Goal: Task Accomplishment & Management: Use online tool/utility

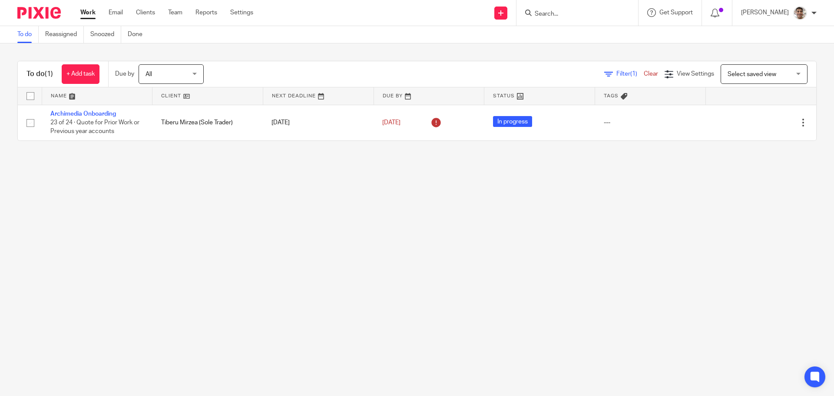
click at [232, 248] on main "To do Reassigned Snoozed Done To do (1) + Add task Due by All All Today Tomorro…" at bounding box center [417, 198] width 834 height 396
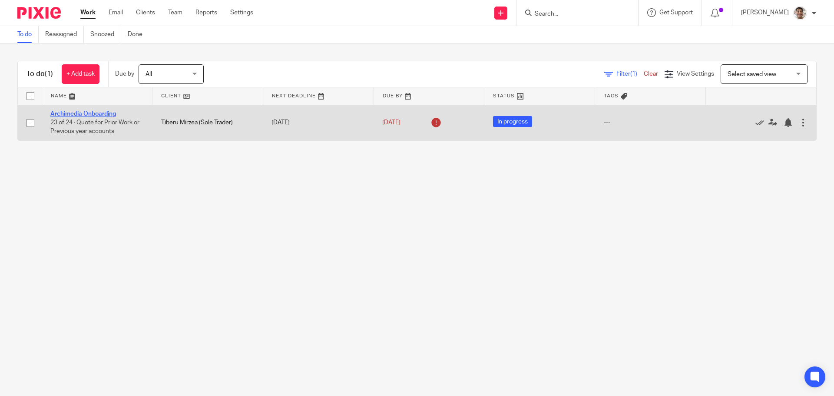
click at [102, 113] on link "Archimedia Onboarding" at bounding box center [83, 114] width 66 height 6
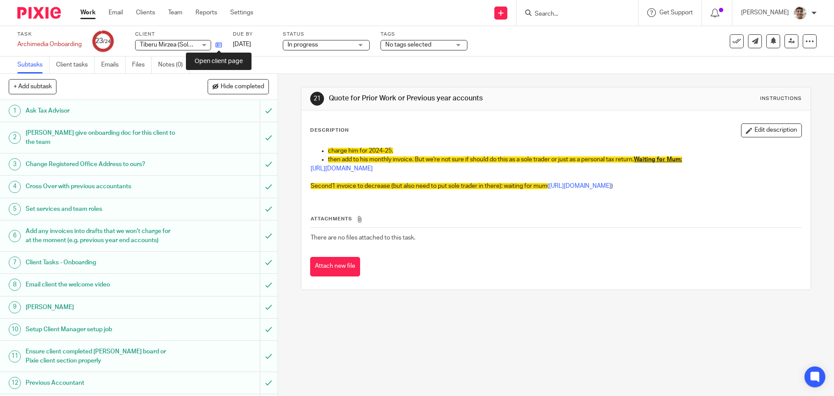
click at [222, 46] on icon at bounding box center [219, 45] width 7 height 7
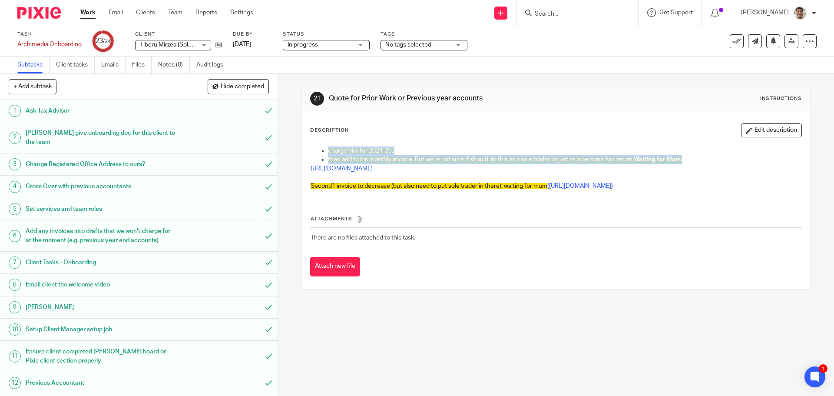
drag, startPoint x: 660, startPoint y: 163, endPoint x: 327, endPoint y: 149, distance: 333.5
click at [327, 149] on div "charge him for 2024-25. then add to his monthly invoice. But we're not sure if …" at bounding box center [555, 169] width 499 height 55
copy div "charge him for 2024-25. then add to his monthly invoice. But we're not sure if …"
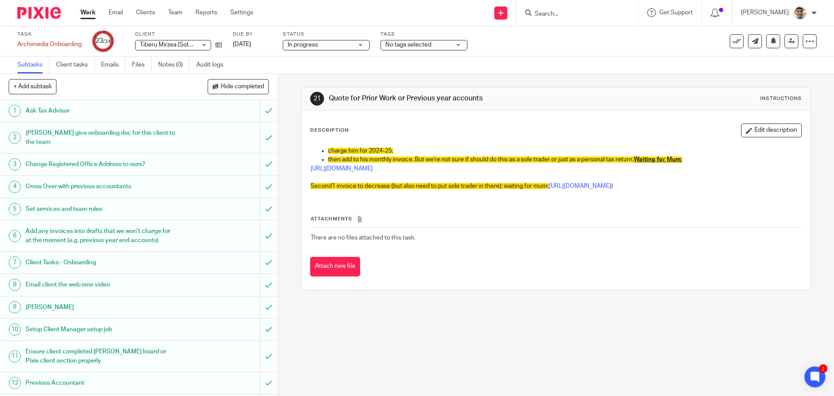
drag, startPoint x: 507, startPoint y: 225, endPoint x: 511, endPoint y: 225, distance: 4.4
click at [507, 225] on th "Attachments" at bounding box center [555, 221] width 491 height 13
click at [547, 218] on div "Attachments There are no files attached to this task. Attach new file" at bounding box center [555, 236] width 491 height 79
click at [549, 189] on link "[URL][DOMAIN_NAME]" at bounding box center [580, 186] width 62 height 6
click at [663, 222] on div "Attachments There are no files attached to this task. Attach new file" at bounding box center [555, 236] width 491 height 79
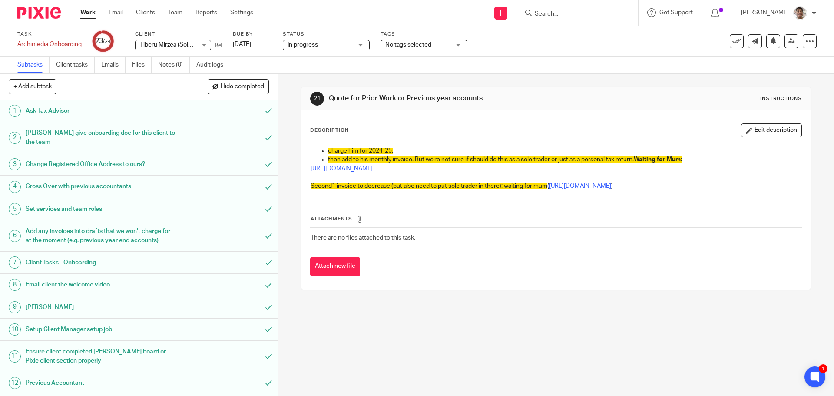
click at [683, 206] on div "Attachments There are no files attached to this task. Attach new file" at bounding box center [555, 236] width 491 height 79
click at [770, 40] on icon at bounding box center [773, 40] width 7 height 7
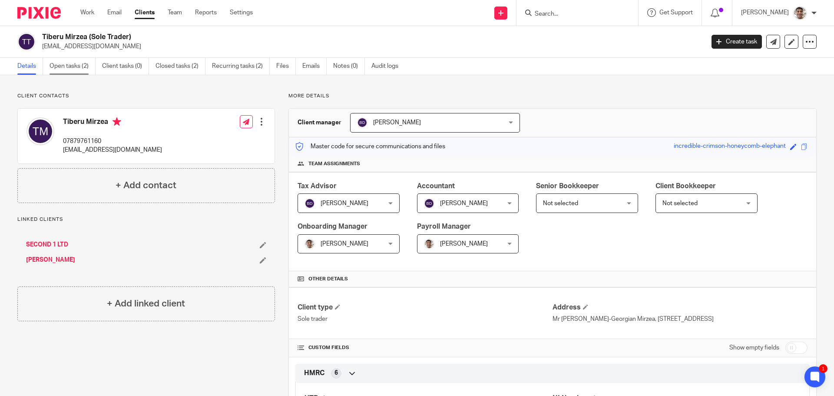
click at [64, 63] on link "Open tasks (2)" at bounding box center [73, 66] width 46 height 17
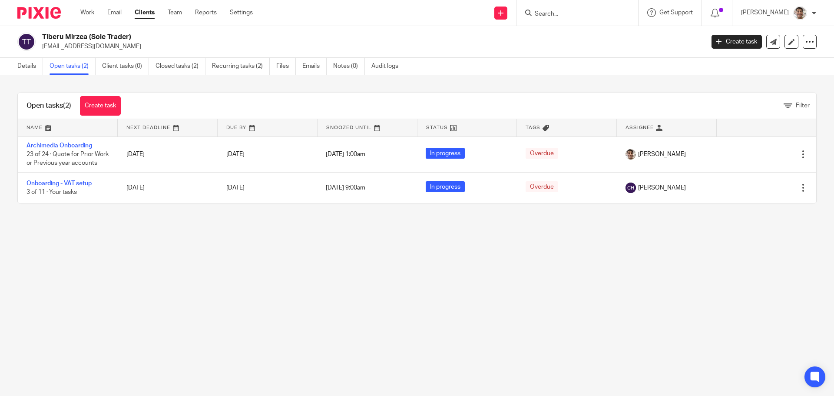
click at [244, 303] on main "Tiberu Mirzea (Sole Trader) [EMAIL_ADDRESS][DOMAIN_NAME] Create task Update fro…" at bounding box center [417, 198] width 834 height 396
click at [319, 281] on main "Tiberu Mirzea (Sole Trader) contact@second1.co.uk Create task Update from Compa…" at bounding box center [417, 198] width 834 height 396
click at [175, 62] on link "Closed tasks (2)" at bounding box center [181, 66] width 50 height 17
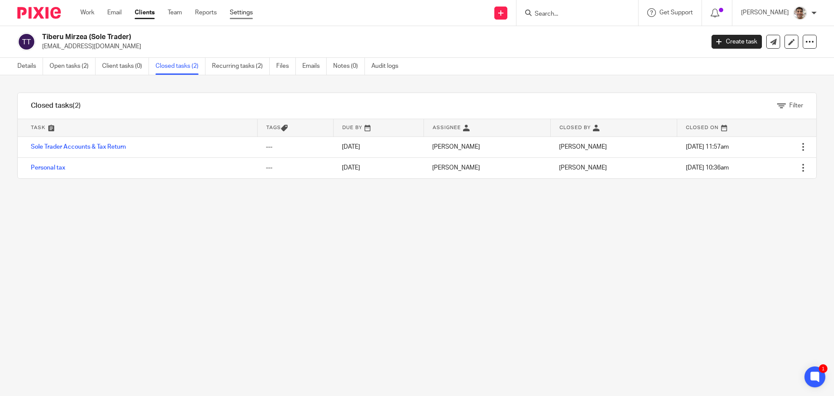
click at [238, 11] on link "Settings" at bounding box center [241, 12] width 23 height 9
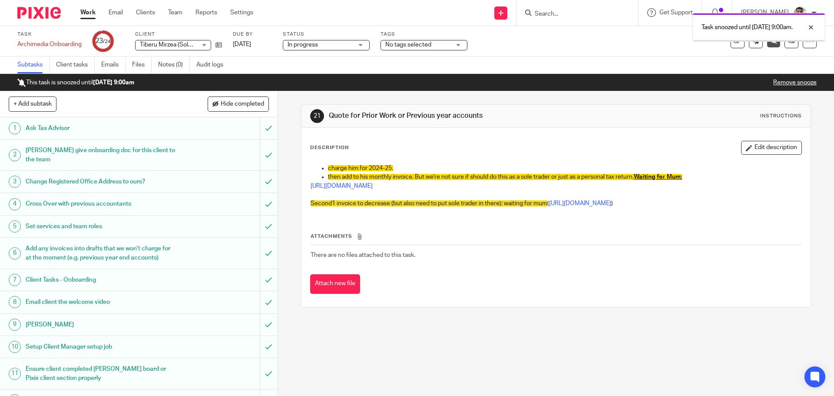
click at [602, 265] on td "There are no files attached to this task." at bounding box center [555, 255] width 491 height 21
drag, startPoint x: 580, startPoint y: 305, endPoint x: 596, endPoint y: 298, distance: 17.9
click at [581, 305] on div "Description Edit description charge him for 2024-25. then add to his monthly in…" at bounding box center [556, 217] width 509 height 179
click at [638, 282] on div "Attachments There are no files attached to this task. Attach new file" at bounding box center [555, 254] width 491 height 79
click at [783, 82] on link "Remove snooze" at bounding box center [794, 83] width 43 height 6
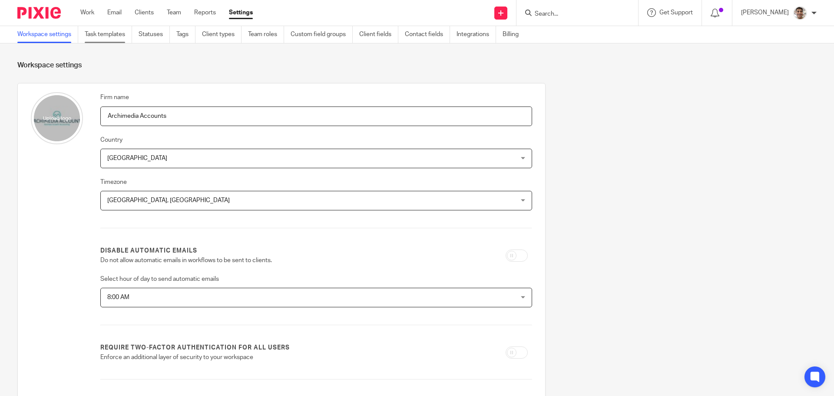
click at [112, 34] on link "Task templates" at bounding box center [108, 34] width 47 height 17
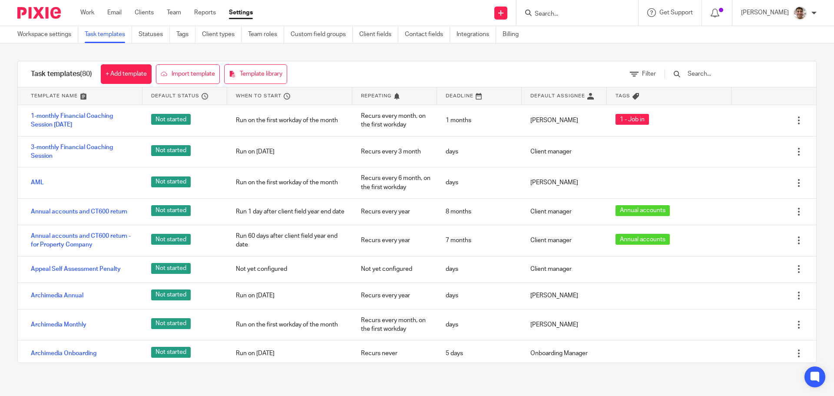
click at [740, 74] on input "text" at bounding box center [737, 74] width 101 height 10
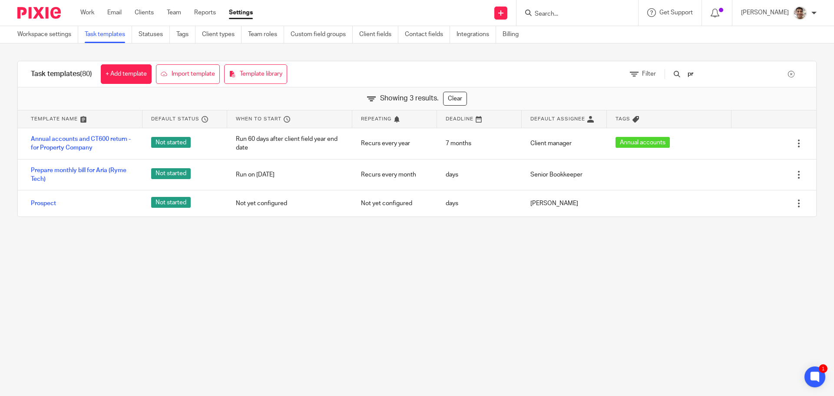
type input "p"
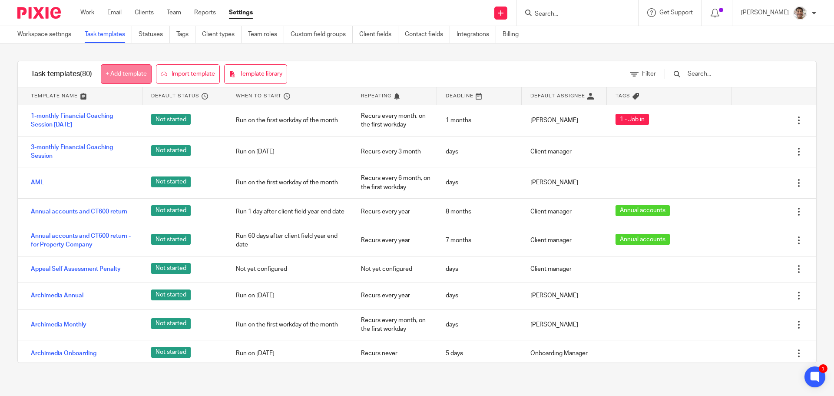
click at [116, 73] on link "+ Add template" at bounding box center [126, 74] width 51 height 20
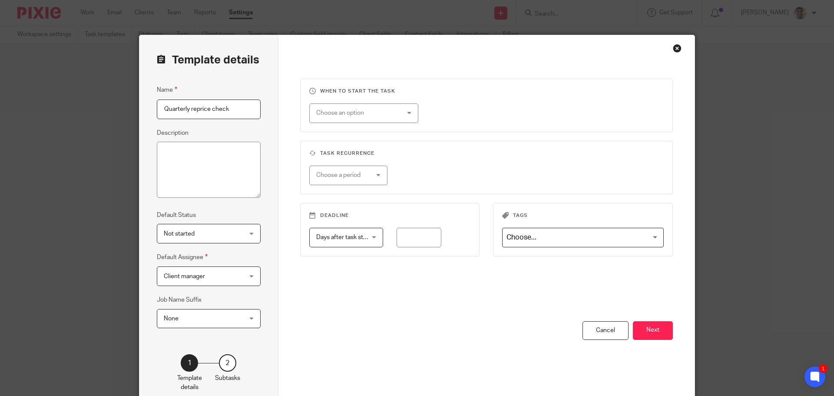
type input "Quarterly reprice check"
click at [405, 107] on div "Choose an option" at bounding box center [363, 113] width 109 height 20
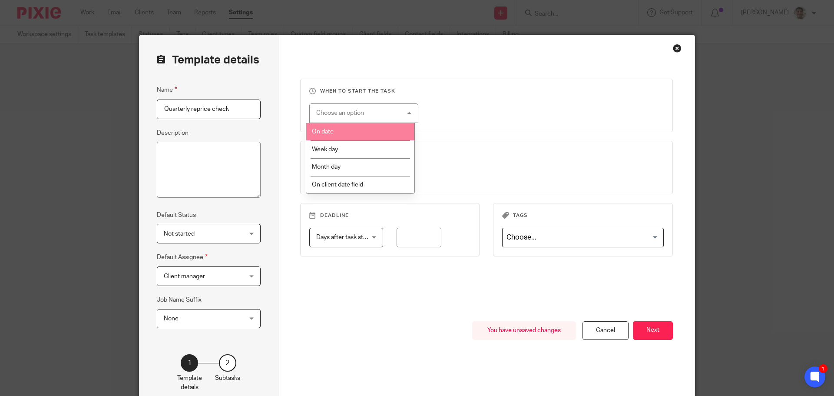
click at [362, 130] on li "On date" at bounding box center [360, 132] width 108 height 18
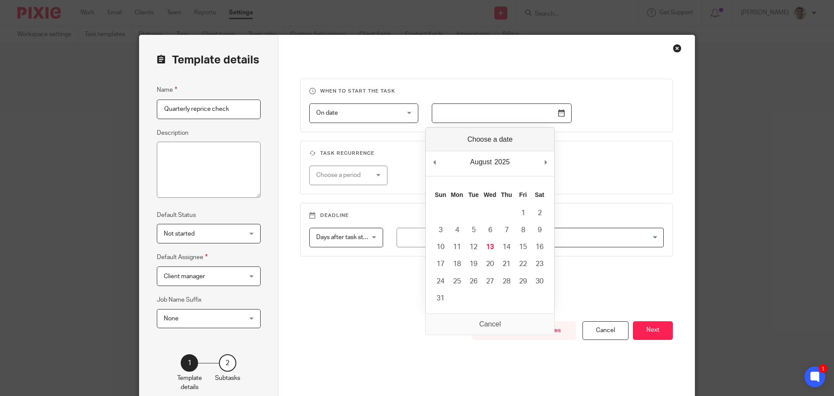
click at [479, 110] on input "Use the arrow keys to pick a date" at bounding box center [502, 113] width 140 height 20
type input "[DATE]"
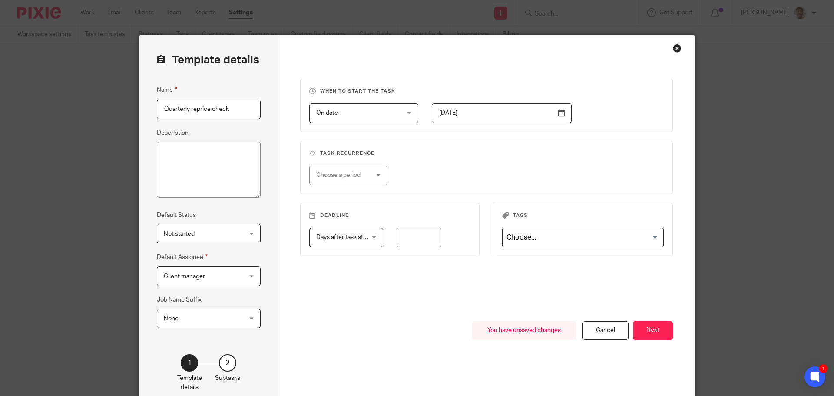
click at [397, 293] on div "When to start the task On date On date Disable On date Week day Month day On cl…" at bounding box center [486, 200] width 373 height 242
click at [374, 169] on div "Choose a period" at bounding box center [348, 176] width 79 height 20
click at [349, 227] on li "Monthly" at bounding box center [345, 229] width 78 height 18
click at [450, 173] on input "number" at bounding box center [461, 176] width 83 height 20
type input "3"
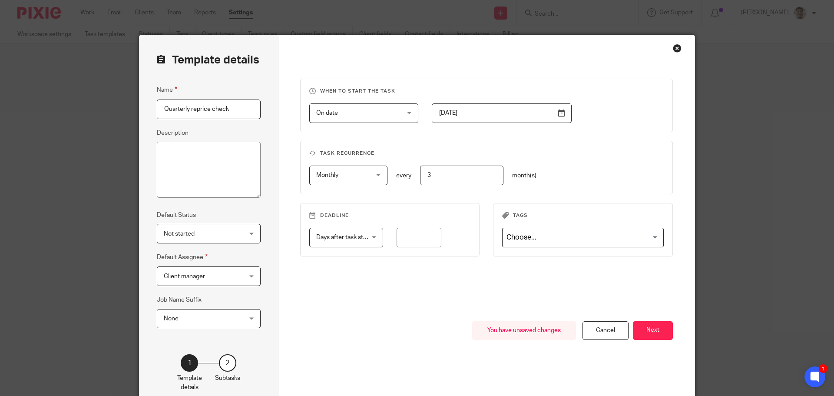
click at [394, 350] on div "You have unsaved changes Cancel Next" at bounding box center [486, 365] width 373 height 88
click at [433, 313] on div "When to start the task On date On date Disable On date Week day Month day On cl…" at bounding box center [486, 200] width 373 height 242
click at [378, 344] on div "You have unsaved changes Cancel Next" at bounding box center [486, 365] width 373 height 88
click at [410, 315] on div "When to start the task On date On date Disable On date Week day Month day On cl…" at bounding box center [486, 200] width 373 height 242
click at [657, 335] on button "Next" at bounding box center [653, 330] width 40 height 19
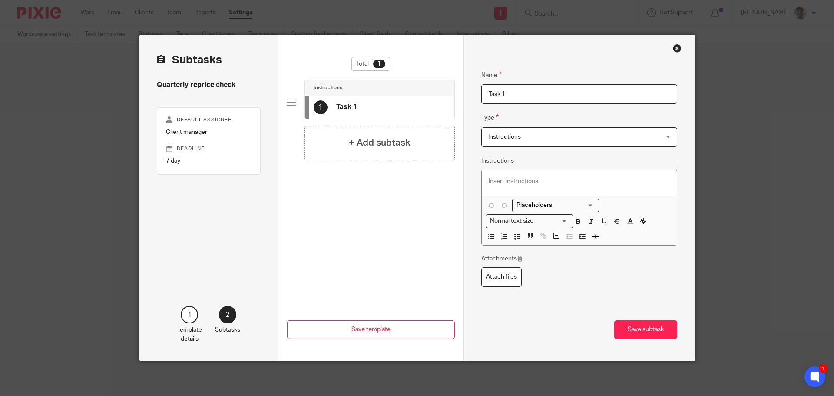
drag, startPoint x: 605, startPoint y: 99, endPoint x: 316, endPoint y: 83, distance: 289.4
click at [316, 83] on div "Subtasks Quarterly reprice check Default assignee Client manager Deadline 7 day…" at bounding box center [416, 197] width 555 height 325
click at [551, 97] on input "Task 1" at bounding box center [579, 94] width 196 height 20
drag, startPoint x: 591, startPoint y: 93, endPoint x: 266, endPoint y: 60, distance: 326.2
click at [266, 60] on div "Subtasks Quarterly reprice check Default assignee Client manager Deadline 7 day…" at bounding box center [416, 197] width 555 height 325
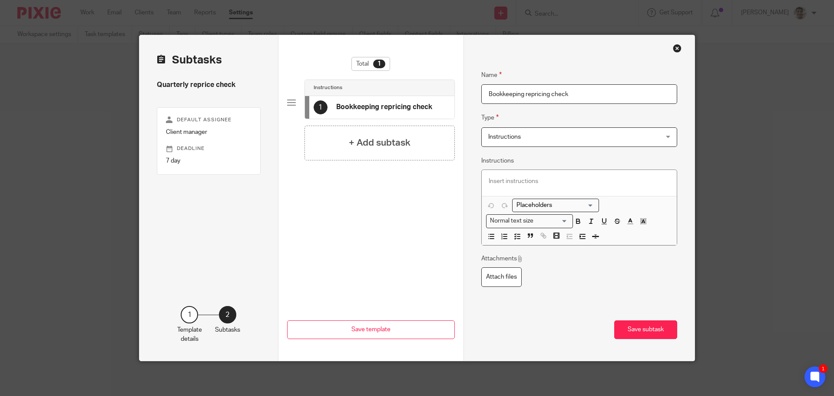
type input "Bookkeeping repricing check"
click at [551, 182] on p at bounding box center [580, 181] width 182 height 9
click at [607, 182] on p at bounding box center [580, 181] width 182 height 9
click at [582, 177] on p at bounding box center [580, 181] width 182 height 9
click at [517, 235] on icon "button" at bounding box center [518, 236] width 8 height 8
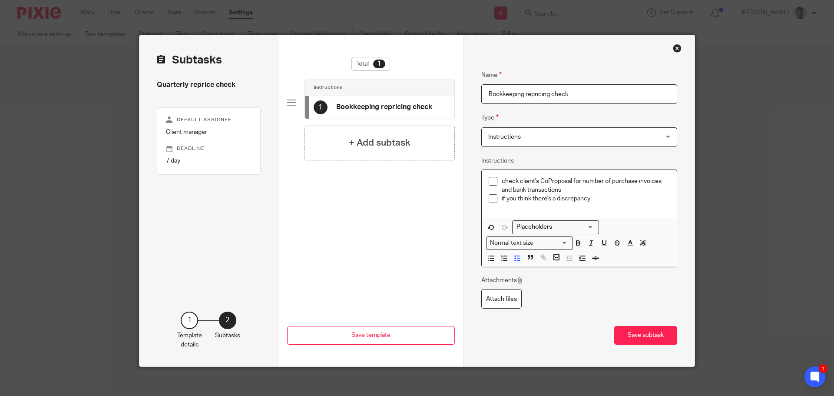
click at [620, 199] on p "if you think there's a discrepancy" at bounding box center [586, 198] width 169 height 9
click at [629, 198] on p "if you think there's a discrepancy" at bounding box center [586, 198] width 169 height 9
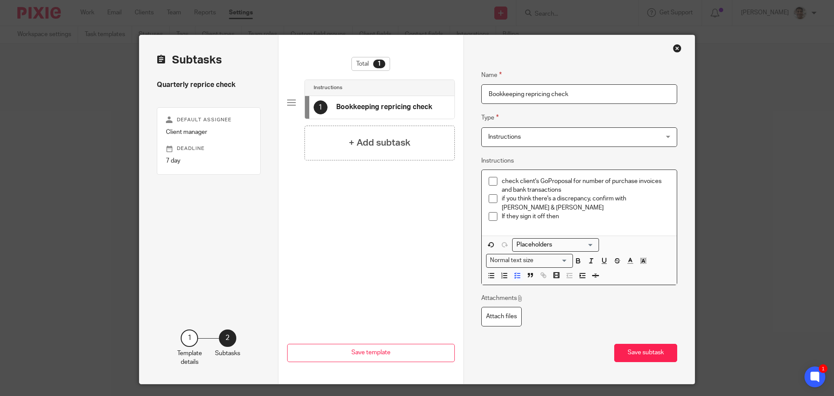
click at [590, 199] on p "if you think there's a discrepancy, confirm with Barbara & Chris" at bounding box center [586, 203] width 169 height 18
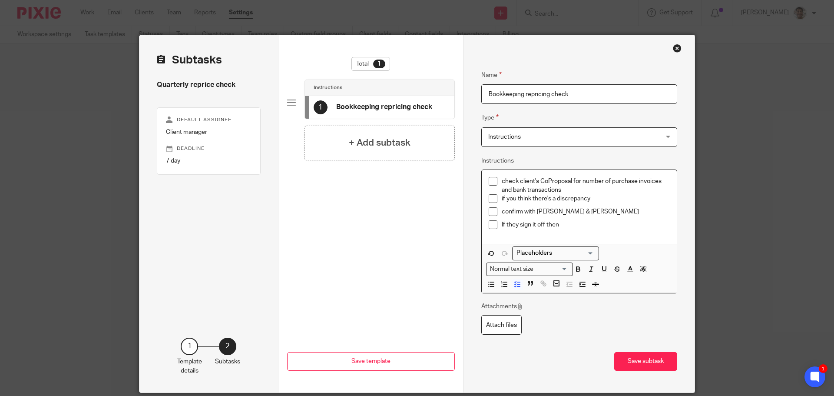
click at [590, 199] on p "if you think there's a discrepancy" at bounding box center [586, 198] width 169 height 9
click at [621, 199] on p "if you think there's a discrepancy" at bounding box center [586, 198] width 169 height 9
click at [588, 216] on div "confirm with Barbara & Chris" at bounding box center [586, 213] width 169 height 13
click at [605, 212] on p "confirm with Barbara & Chris" at bounding box center [586, 211] width 169 height 9
click at [599, 221] on p "If they sign it off then" at bounding box center [586, 224] width 169 height 9
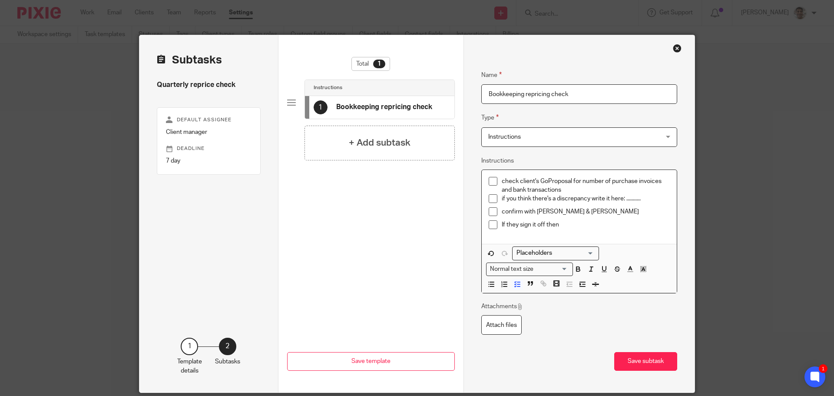
click at [613, 225] on p "If they sign it off then" at bounding box center [586, 224] width 169 height 9
click at [600, 212] on p "confirm with Barbara & Chris" at bounding box center [586, 211] width 169 height 9
click at [614, 212] on p "confirm with Barbara & Chris" at bounding box center [586, 211] width 169 height 9
click at [592, 223] on p "If they sign it off then" at bounding box center [586, 224] width 169 height 9
click at [607, 224] on p "If they sign it off then" at bounding box center [586, 224] width 169 height 9
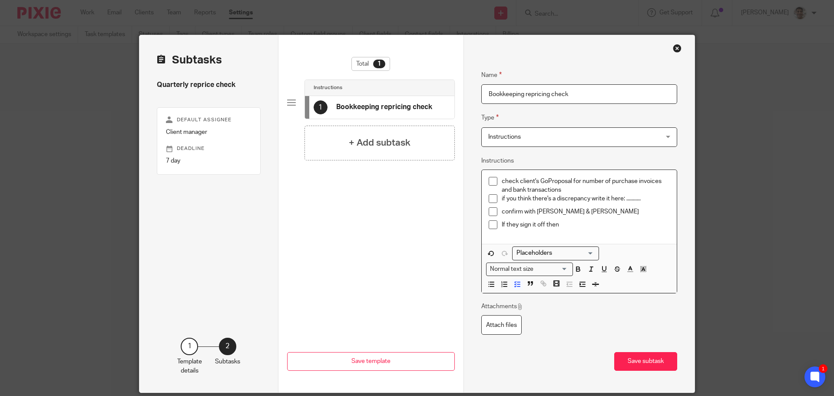
click at [497, 223] on li "If they sign it off then" at bounding box center [580, 226] width 182 height 13
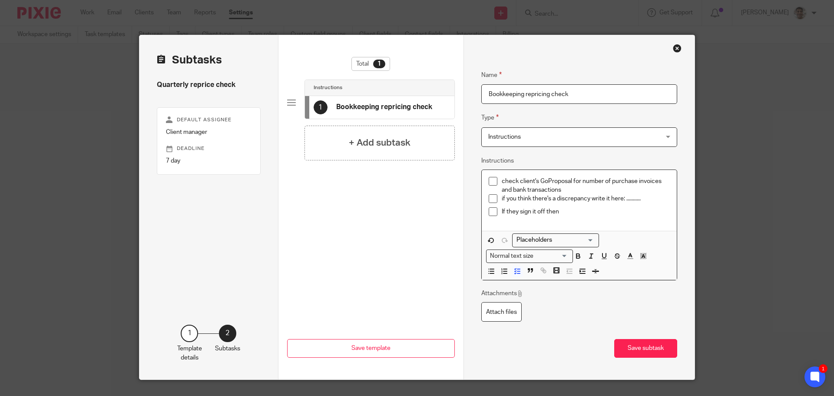
click at [508, 214] on p "If they sign it off then" at bounding box center [586, 211] width 169 height 9
click at [613, 212] on p "If Barbara & Chris sign it off then" at bounding box center [586, 211] width 169 height 9
click at [620, 210] on p "If Barbara & Chris sign it off then" at bounding box center [586, 211] width 169 height 9
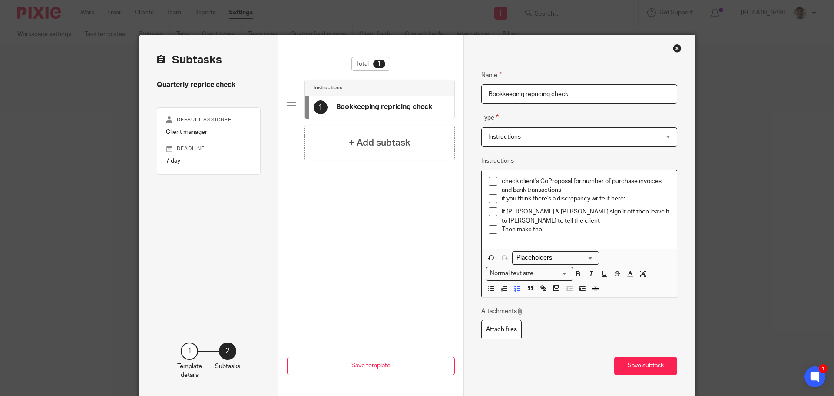
drag, startPoint x: 543, startPoint y: 230, endPoint x: 499, endPoint y: 227, distance: 44.4
click at [502, 227] on p "Then make the" at bounding box center [586, 229] width 169 height 9
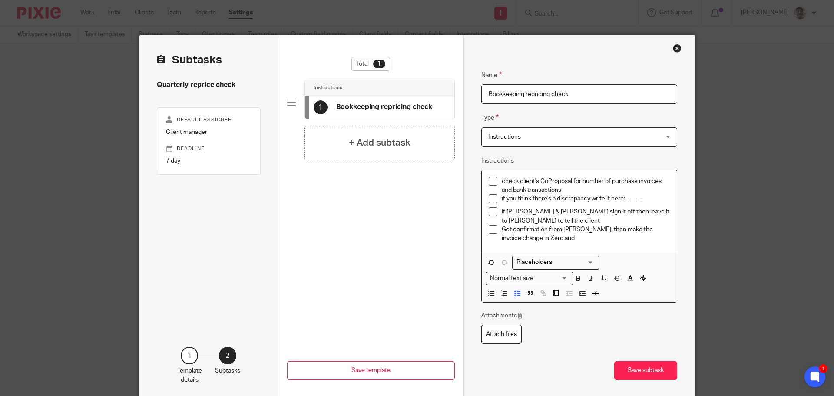
click at [594, 190] on p "check client's GoProposal for number of purchase invoices and bank transactions" at bounding box center [586, 186] width 169 height 18
click at [504, 180] on p "check client's GoProposal for number of purchase invoices and bank transactions" at bounding box center [586, 186] width 169 height 18
click at [543, 180] on p "compare client's GoProposal for number of purchase invoices and bank transactio…" at bounding box center [586, 186] width 169 height 18
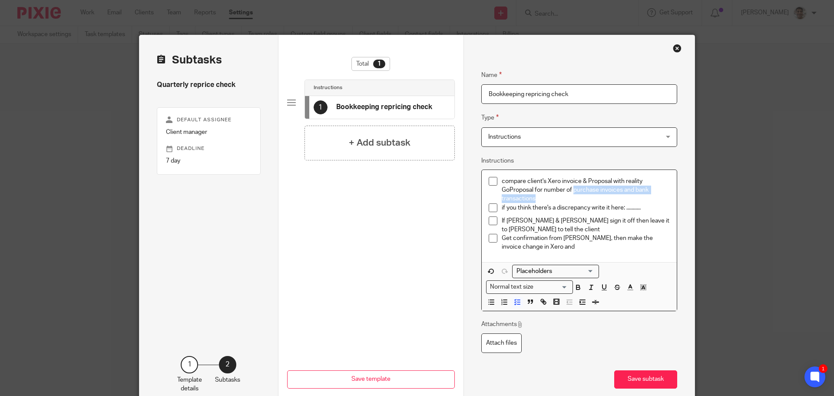
drag, startPoint x: 570, startPoint y: 189, endPoint x: 542, endPoint y: 191, distance: 28.3
click at [542, 196] on p "compare client's Xero invoice & Proposal with reality GoProposal for number of …" at bounding box center [586, 190] width 169 height 27
click at [542, 190] on p "compare client's Xero invoice & Proposal with reality GoProposal for number of …" at bounding box center [586, 190] width 169 height 27
drag, startPoint x: 541, startPoint y: 190, endPoint x: 499, endPoint y: 190, distance: 42.1
click at [502, 190] on p "compare client's Xero invoice & Proposal with reality GoProposal for number of …" at bounding box center [586, 190] width 169 height 27
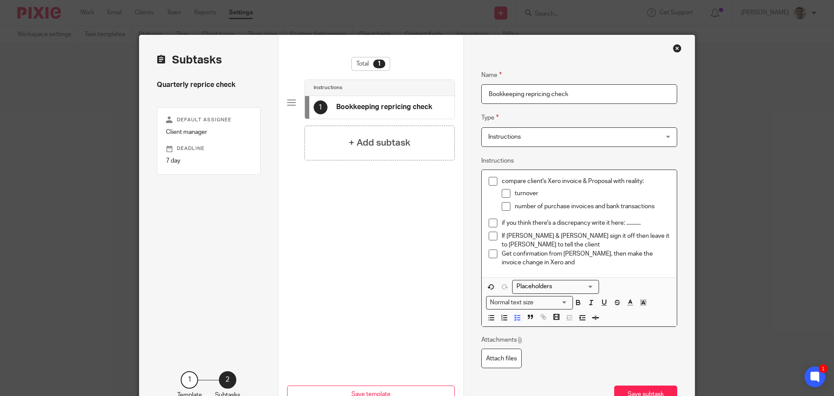
click at [598, 206] on p "number of purchase invoices and bank transactions" at bounding box center [593, 206] width 156 height 9
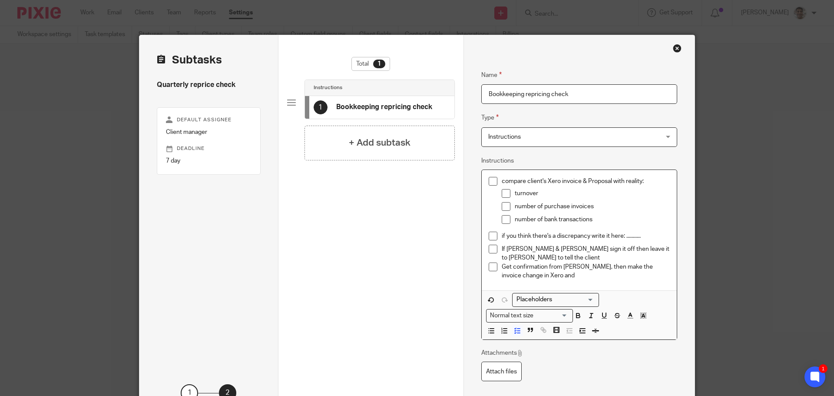
click at [611, 219] on p "number of bank transactions" at bounding box center [593, 219] width 156 height 9
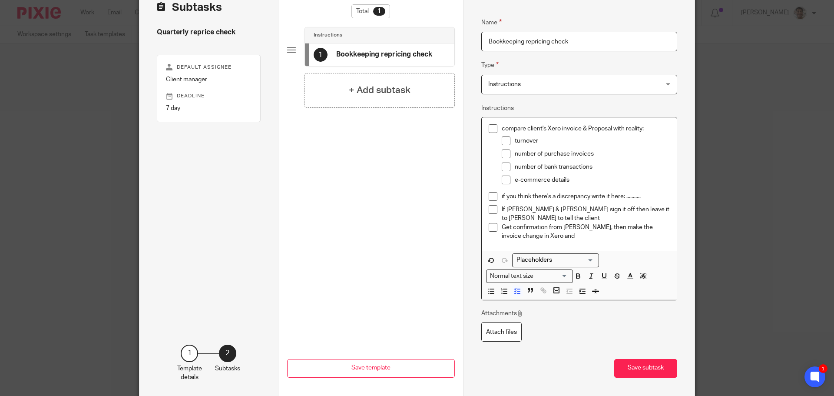
scroll to position [33, 0]
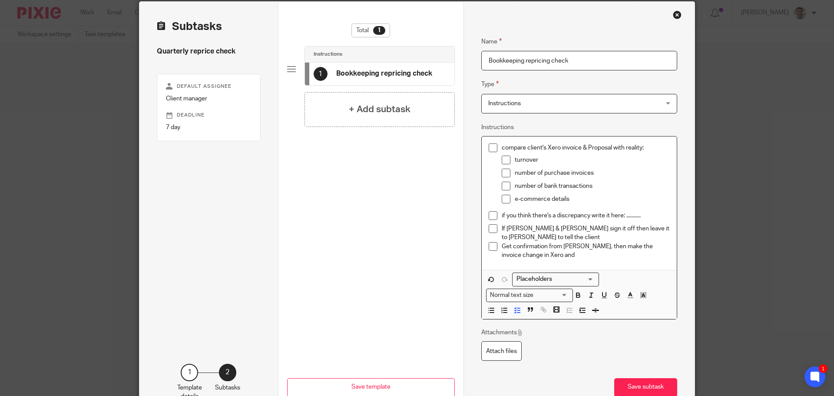
click at [593, 200] on p "e-commerce details" at bounding box center [593, 199] width 156 height 9
click at [604, 200] on p "e-commerce details" at bounding box center [593, 199] width 156 height 9
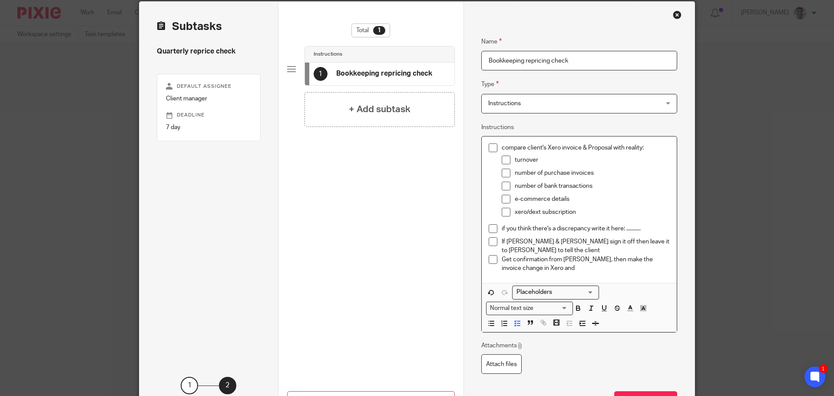
click at [583, 224] on div "compare client's Xero invoice & Proposal with reality: turnover number of purch…" at bounding box center [586, 183] width 169 height 81
click at [597, 227] on p "if you think there's a discrepancy write it here: ..........." at bounding box center [586, 228] width 169 height 9
click at [585, 230] on p "if you think there's a discrepancy write it here: ..........." at bounding box center [586, 228] width 169 height 9
click at [597, 227] on p "if you think there's a discrepancy write it here: ..........." at bounding box center [586, 228] width 169 height 9
click at [502, 240] on p "If Barbara & Chris sign it off then leave it to Barbara to tell the client" at bounding box center [586, 246] width 169 height 18
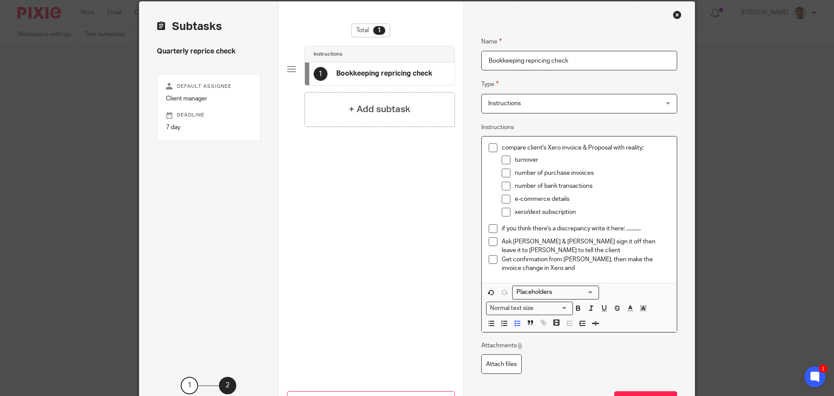
click at [553, 241] on p "Ask Barbara & Chris sign it off then leave it to Barbara to tell the client" at bounding box center [586, 246] width 169 height 18
click at [556, 247] on p "Ask Barbara & Chris to sign it off then leave it to Barbara to tell the client" at bounding box center [586, 246] width 169 height 18
click at [567, 246] on p "Ask Barbara & Chris to sign it off then leave it to Barbara to tell the client" at bounding box center [586, 246] width 169 height 18
click at [554, 267] on p "Get confirmation from Barbara, then make the invoice change in Xero and" at bounding box center [586, 264] width 169 height 18
click at [567, 268] on p "Get confirmation from Barbara, then make the invoice change in Xero and" at bounding box center [586, 264] width 169 height 18
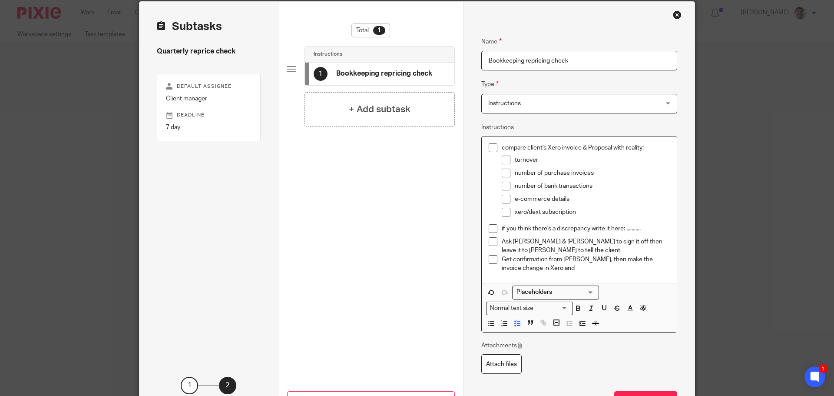
scroll to position [91, 0]
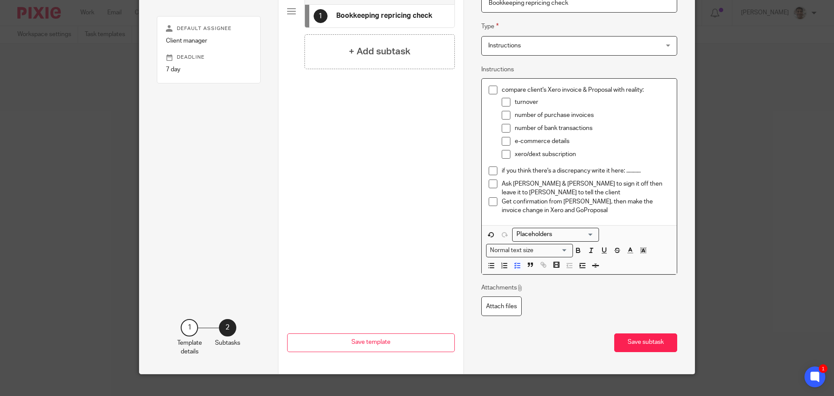
click at [593, 209] on p "Get confirmation from Barbara, then make the invoice change in Xero and GoPropo…" at bounding box center [586, 206] width 169 height 18
click at [607, 210] on p "Get confirmation from Barbara, then make the invoice change in Xero and GoPropo…" at bounding box center [586, 206] width 169 height 18
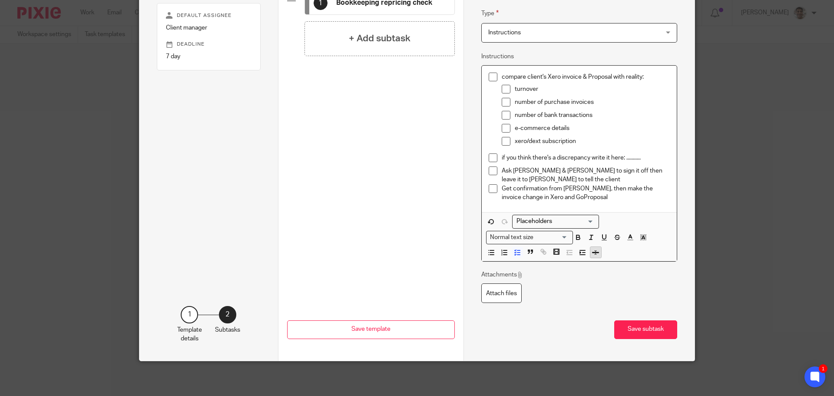
scroll to position [0, 0]
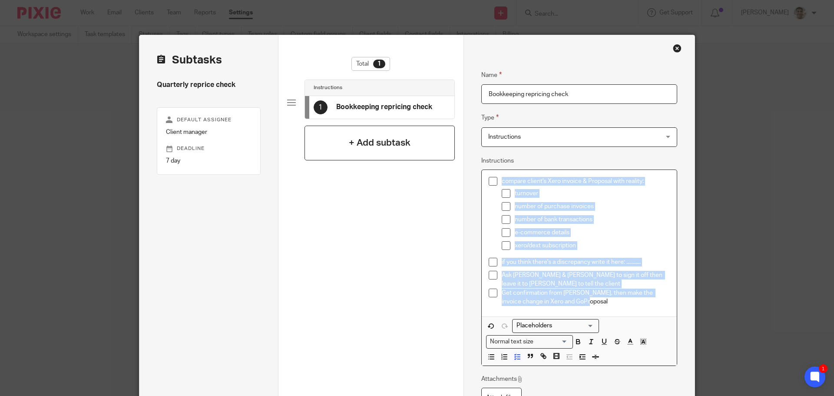
drag, startPoint x: 579, startPoint y: 305, endPoint x: 401, endPoint y: 150, distance: 235.6
click at [401, 150] on div "Subtasks Quarterly reprice check Default assignee Client manager Deadline 7 day…" at bounding box center [416, 250] width 555 height 430
copy ul "compare client's Xero invoice & Proposal with reality: turnover number of purch…"
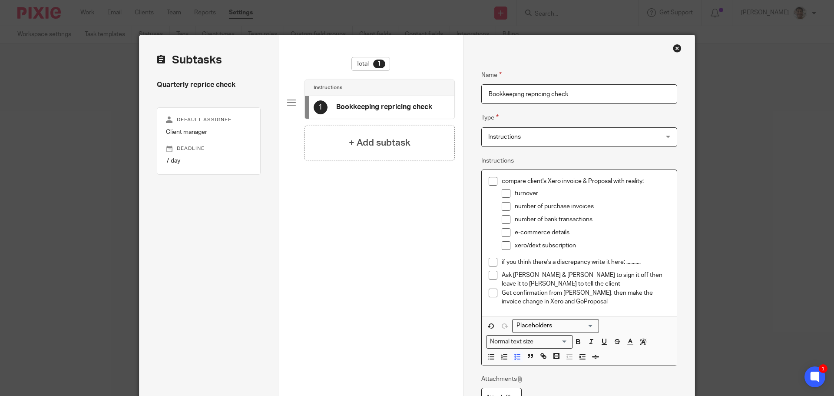
click at [486, 95] on input "Bookkeeping repricing check" at bounding box center [579, 94] width 196 height 20
click at [649, 95] on input "Quarterly Bookkeeping repricing check" at bounding box center [579, 94] width 196 height 20
click at [640, 95] on input "Quarterly Bookkeeping repricing check" at bounding box center [579, 94] width 196 height 20
click at [646, 94] on input "Quarterly Bookkeeping repricing check" at bounding box center [579, 94] width 196 height 20
click at [638, 94] on input "Quarterly Bookkeeping repricing check" at bounding box center [579, 94] width 196 height 20
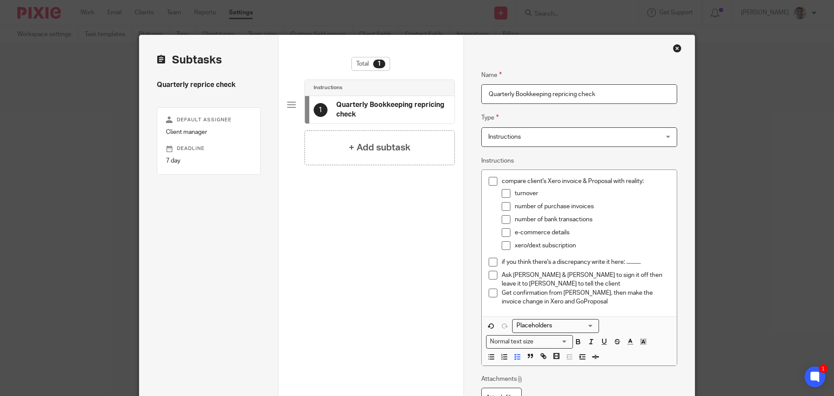
click at [645, 94] on input "Quarterly Bookkeeping repricing check" at bounding box center [579, 94] width 196 height 20
drag, startPoint x: 514, startPoint y: 94, endPoint x: 400, endPoint y: 88, distance: 114.0
click at [400, 88] on div "Subtasks Quarterly reprice check Default assignee Client manager Deadline 7 day…" at bounding box center [416, 250] width 555 height 430
type input "Bookkeeping repricing check"
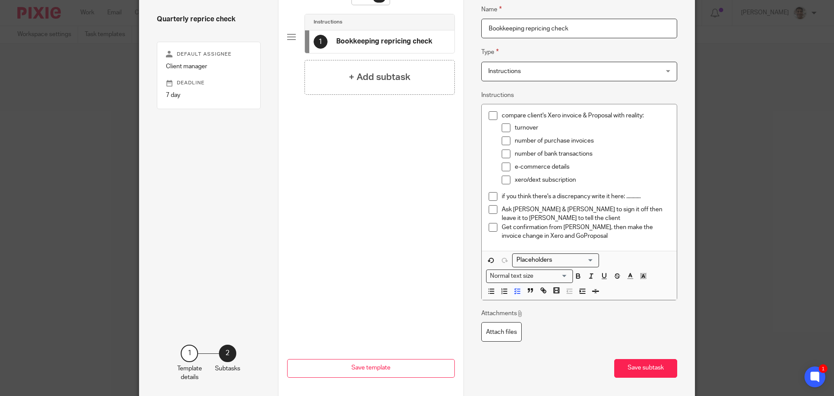
scroll to position [104, 0]
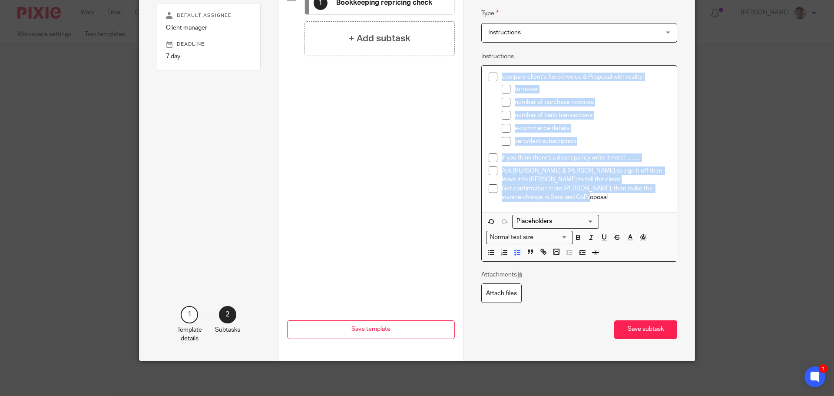
drag, startPoint x: 577, startPoint y: 197, endPoint x: 444, endPoint y: 70, distance: 184.1
click at [444, 70] on div "Subtasks Quarterly reprice check Default assignee Client manager Deadline 7 day…" at bounding box center [416, 146] width 555 height 430
copy ul "compare client's Xero invoice & Proposal with reality: turnover number of purch…"
click at [644, 328] on button "Save subtask" at bounding box center [645, 329] width 63 height 19
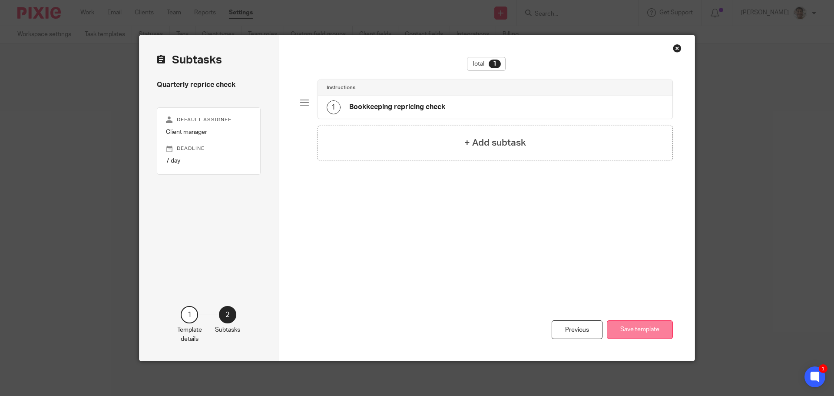
click at [627, 328] on button "Save template" at bounding box center [640, 329] width 66 height 19
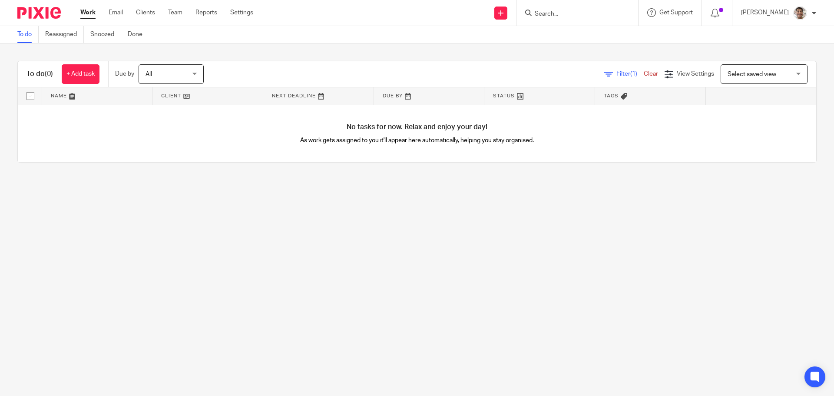
click at [571, 12] on input "Search" at bounding box center [573, 14] width 78 height 8
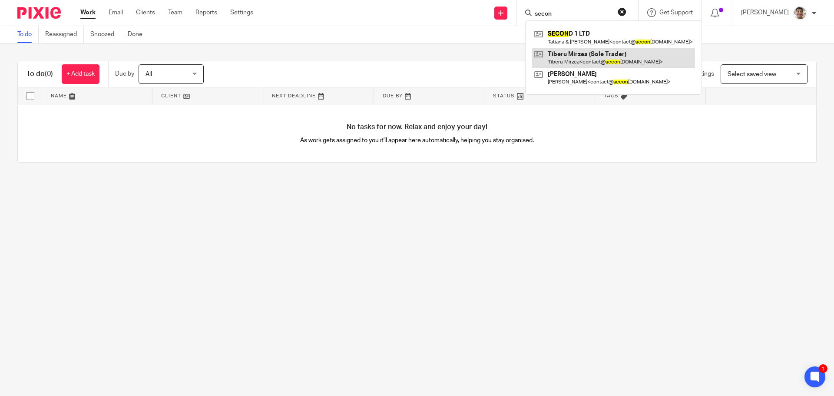
type input "secon"
click at [603, 62] on link at bounding box center [613, 58] width 163 height 20
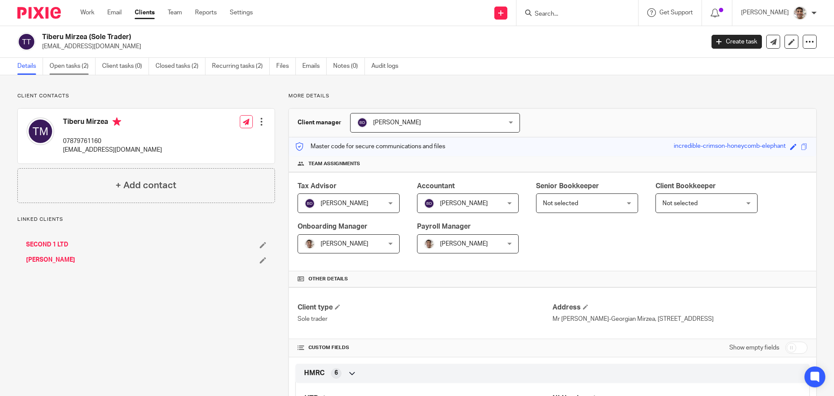
click at [55, 66] on link "Open tasks (2)" at bounding box center [73, 66] width 46 height 17
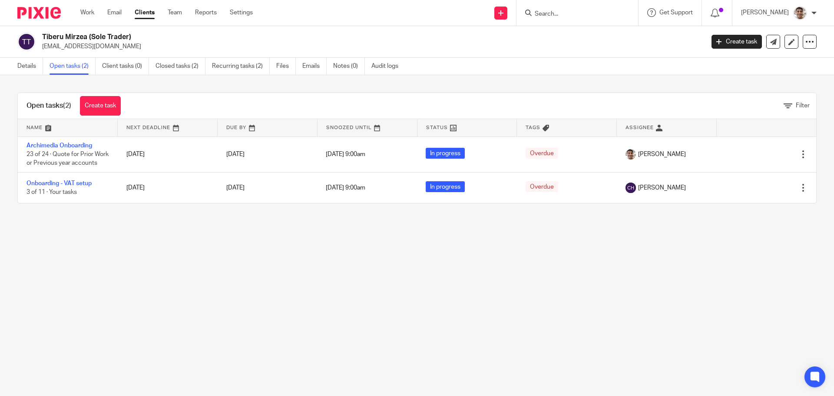
click at [312, 269] on main "Tiberu Mirzea (Sole Trader) contact@second1.co.uk Create task Update from Compa…" at bounding box center [417, 198] width 834 height 396
click at [381, 267] on main "Tiberu Mirzea (Sole Trader) contact@second1.co.uk Create task Update from Compa…" at bounding box center [417, 198] width 834 height 396
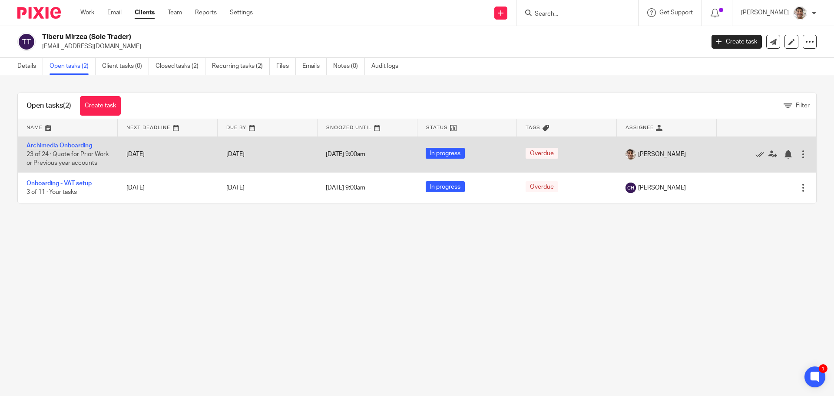
click at [87, 143] on link "Archimedia Onboarding" at bounding box center [60, 146] width 66 height 6
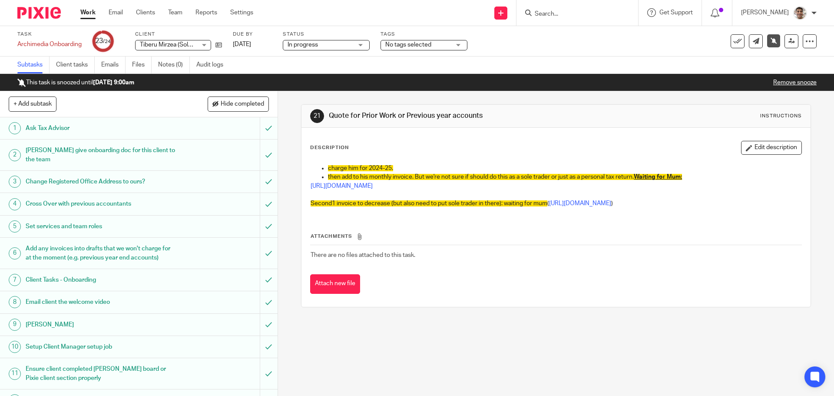
scroll to position [319, 0]
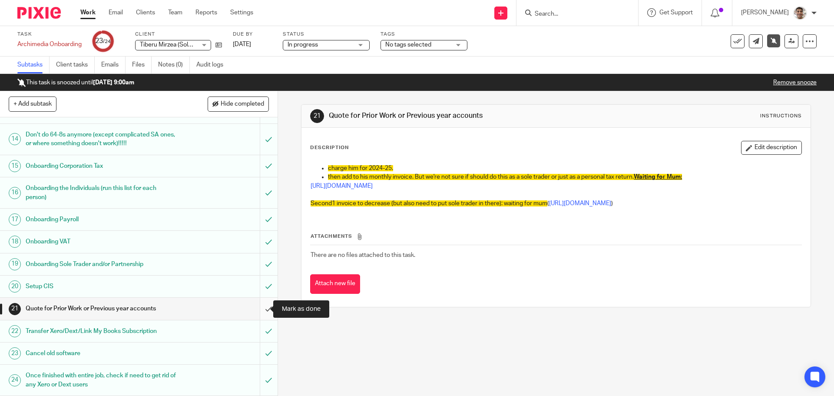
click at [256, 306] on input "submit" at bounding box center [139, 309] width 278 height 22
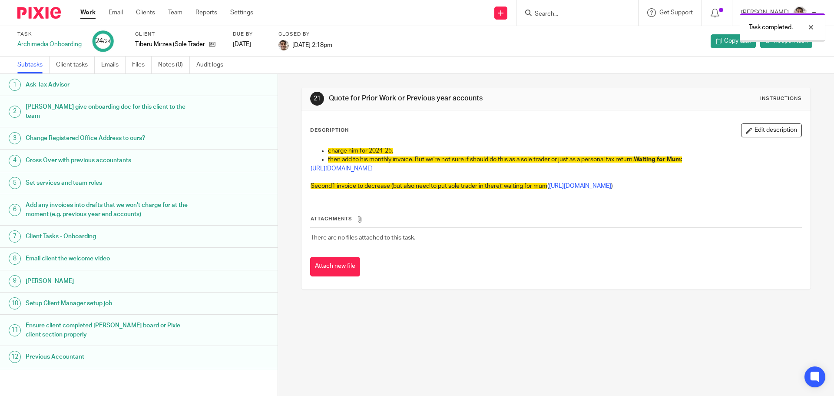
click at [527, 46] on div "Task Archimedia Onboarding 24 /24 Client Tiberu Mirzea (Sole Trader) Due by [DA…" at bounding box center [350, 41] width 666 height 21
click at [86, 13] on link "Work" at bounding box center [87, 12] width 15 height 9
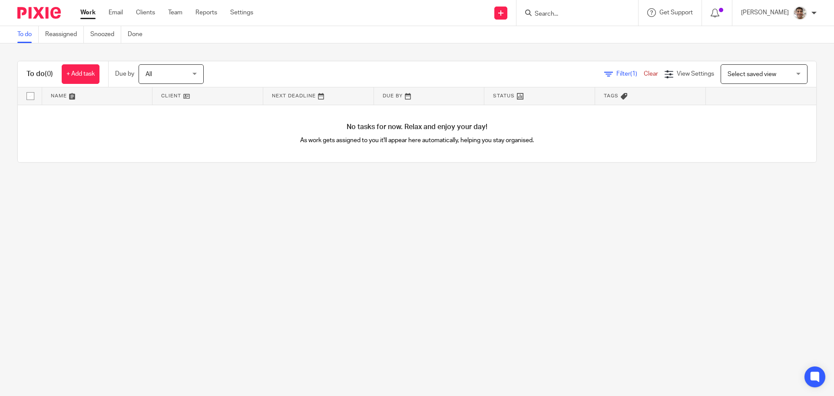
drag, startPoint x: 403, startPoint y: 253, endPoint x: 467, endPoint y: 0, distance: 260.8
click at [404, 251] on main "To do Reassigned Snoozed Done To do (0) + Add task Due by All All [DATE] [DATE]…" at bounding box center [417, 198] width 834 height 396
click at [234, 14] on link "Settings" at bounding box center [241, 12] width 23 height 9
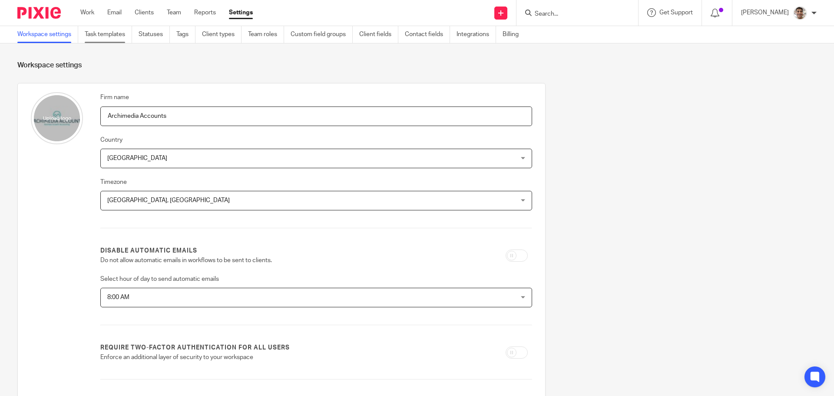
click at [109, 33] on link "Task templates" at bounding box center [108, 34] width 47 height 17
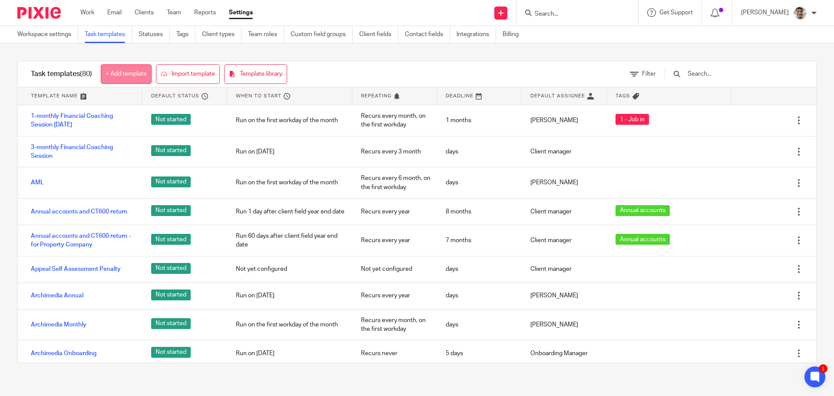
click at [133, 74] on link "+ Add template" at bounding box center [126, 74] width 51 height 20
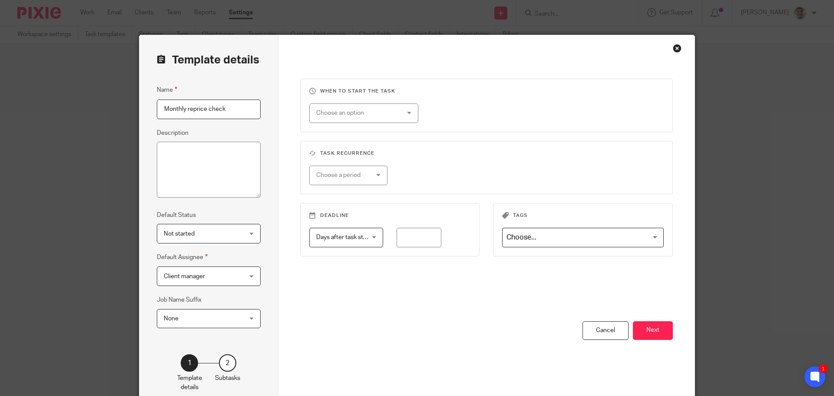
scroll to position [48, 0]
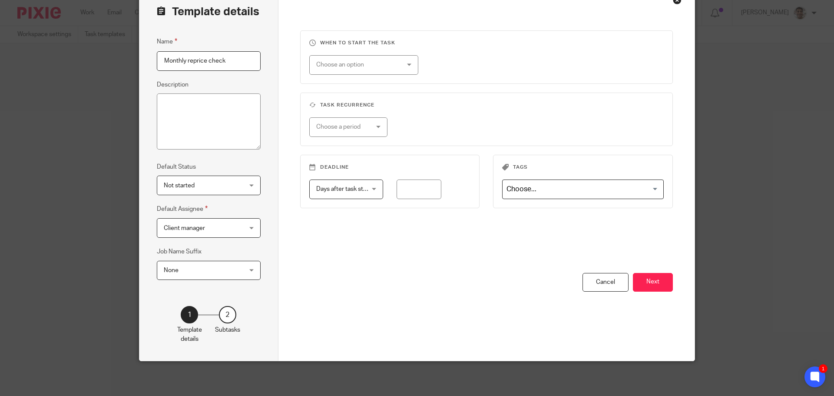
type input "Monthly reprice check"
click at [408, 71] on div "Choose an option" at bounding box center [363, 65] width 109 height 20
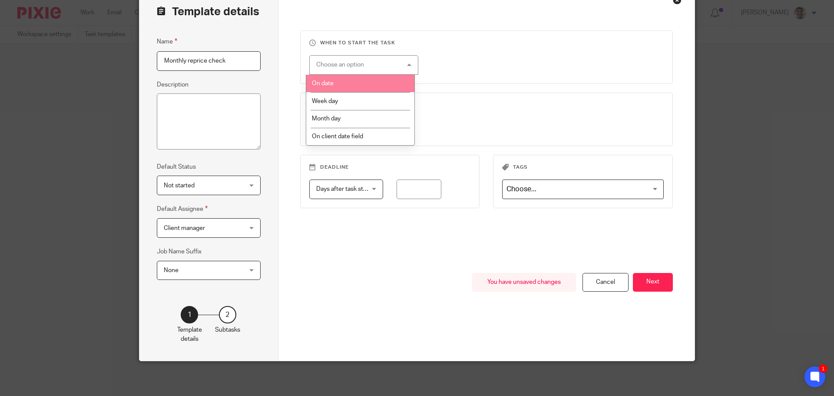
click at [351, 81] on li "On date" at bounding box center [360, 84] width 108 height 18
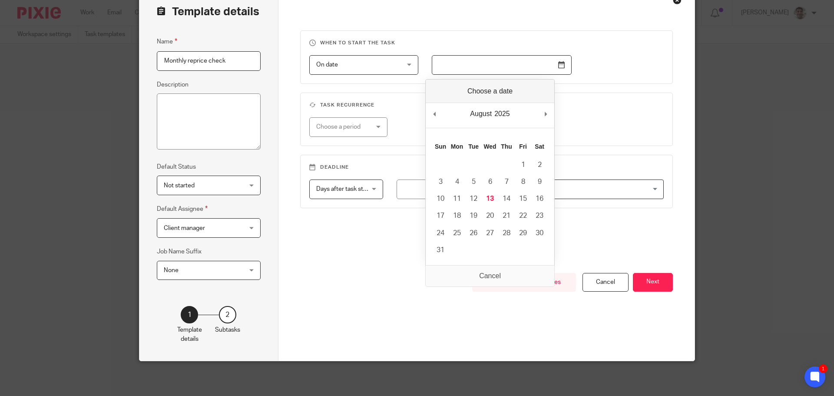
click at [560, 65] on input "Use the arrow keys to pick a date" at bounding box center [502, 65] width 140 height 20
type input "2025-08-31"
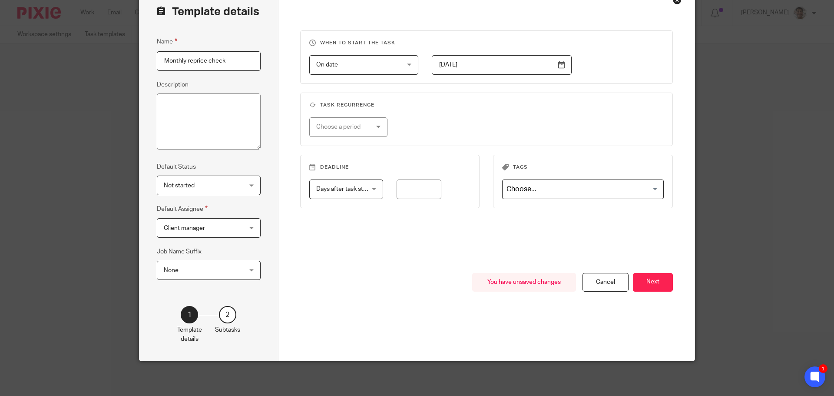
click at [358, 125] on div "Choose a period" at bounding box center [344, 127] width 57 height 18
click at [332, 181] on span "Monthly" at bounding box center [323, 181] width 22 height 6
click at [436, 226] on div "When to start the task On date On date Disable On date Week day Month day On cl…" at bounding box center [486, 151] width 373 height 242
click at [647, 281] on button "Next" at bounding box center [653, 282] width 40 height 19
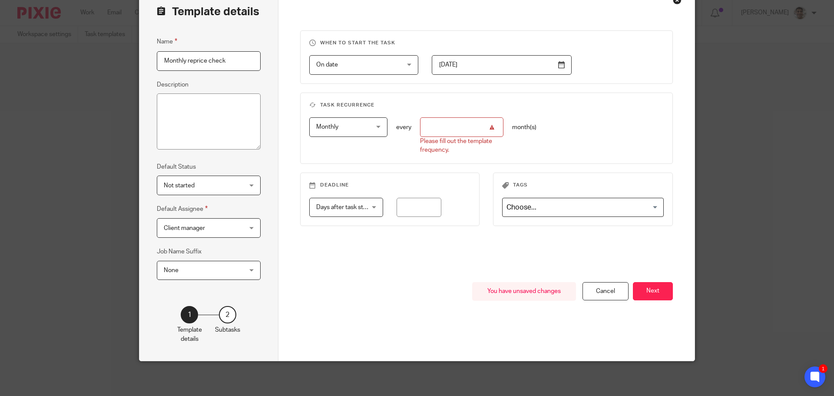
click at [469, 134] on input "number" at bounding box center [461, 127] width 83 height 20
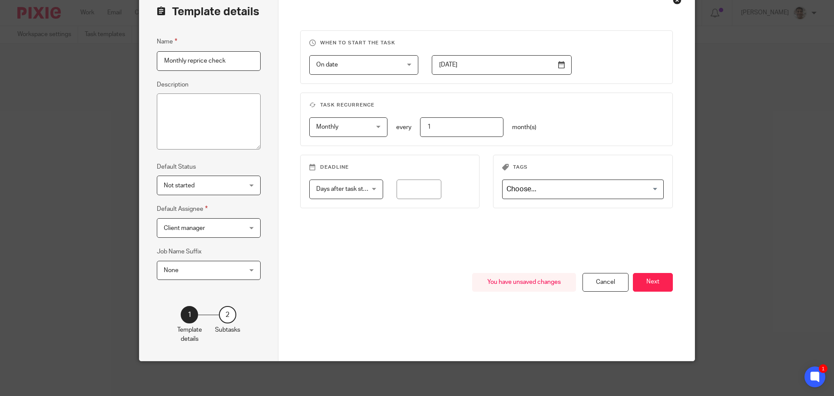
type input "1"
click at [394, 286] on div "You have unsaved changes Cancel Next" at bounding box center [486, 317] width 373 height 88
click at [657, 283] on button "Next" at bounding box center [653, 282] width 40 height 19
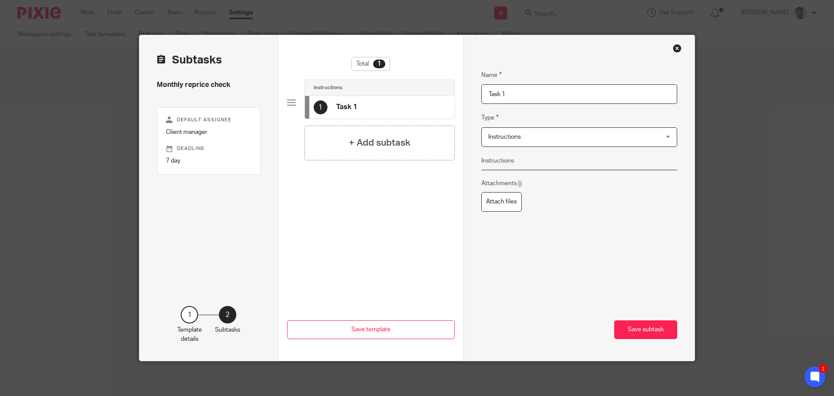
scroll to position [0, 0]
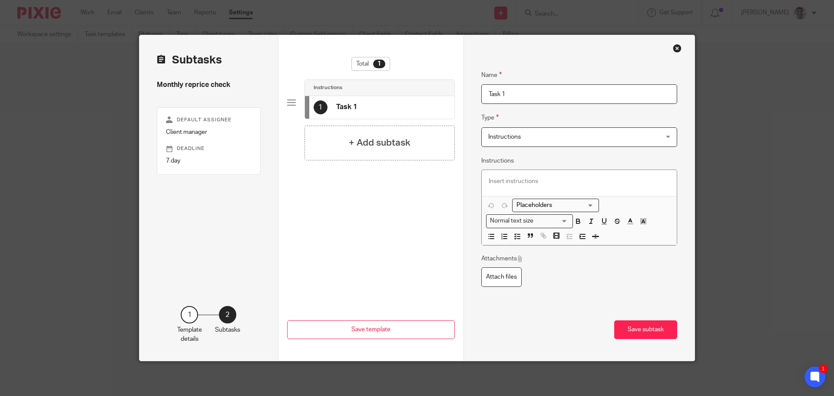
drag, startPoint x: 443, startPoint y: 95, endPoint x: 356, endPoint y: 93, distance: 86.5
click at [356, 93] on div "Subtasks Monthly reprice check Default assignee Client manager Deadline 7 day 1…" at bounding box center [416, 197] width 555 height 325
type input "Payroll reprice"
click at [550, 186] on p at bounding box center [580, 181] width 182 height 9
click at [560, 181] on p at bounding box center [580, 181] width 182 height 9
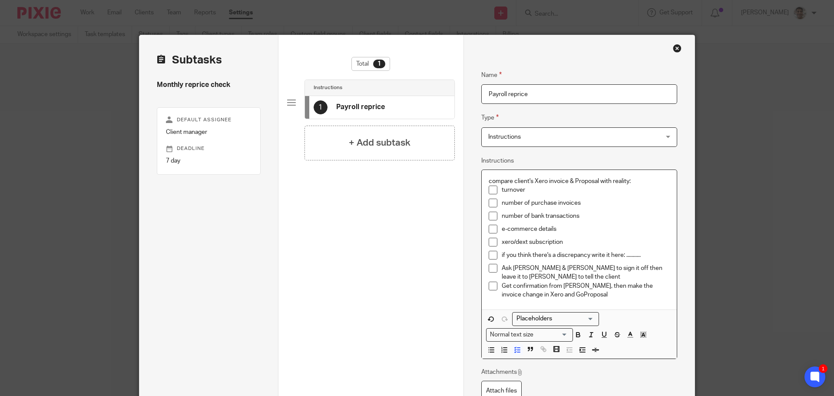
click at [577, 179] on p "compare client's Xero invoice & Proposal with reality:" at bounding box center [580, 181] width 182 height 9
click at [489, 180] on p "compare client's Xero invoice & Proposal with reality:" at bounding box center [580, 181] width 182 height 9
click at [489, 178] on p "compare client's Xero invoice & Proposal with reality:" at bounding box center [580, 181] width 182 height 9
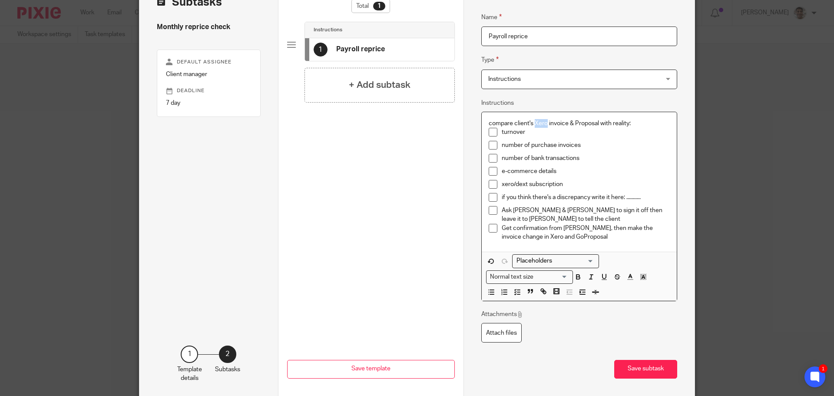
drag, startPoint x: 531, startPoint y: 122, endPoint x: 545, endPoint y: 122, distance: 13.5
click at [545, 122] on p "compare client's Xero invoice & Proposal with reality:" at bounding box center [580, 123] width 182 height 9
click at [590, 124] on p "compare client's Payroll invoice & Proposal with reality:" at bounding box center [580, 123] width 182 height 9
click at [591, 122] on p "compare client's Xero invoice & Proposal with reality:" at bounding box center [580, 123] width 182 height 9
click at [637, 126] on p "compare client's Xero invoice & Proposal with reality:" at bounding box center [580, 123] width 182 height 9
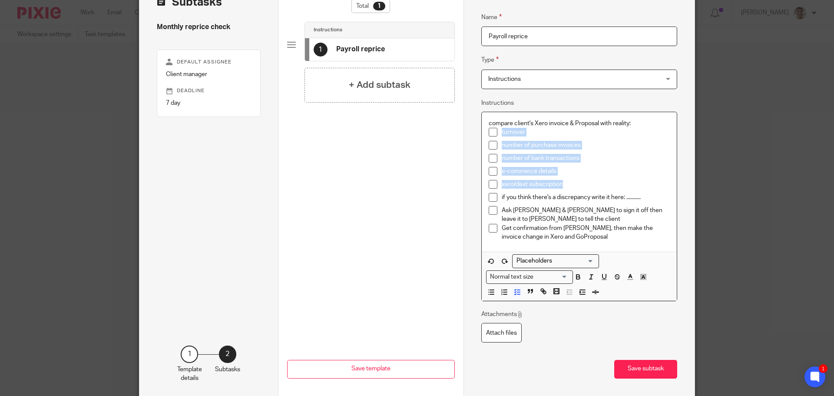
drag, startPoint x: 566, startPoint y: 185, endPoint x: 498, endPoint y: 139, distance: 81.7
click at [498, 139] on ul "turnover number of purchase invoices number of bank transactions e-commerce det…" at bounding box center [580, 160] width 182 height 65
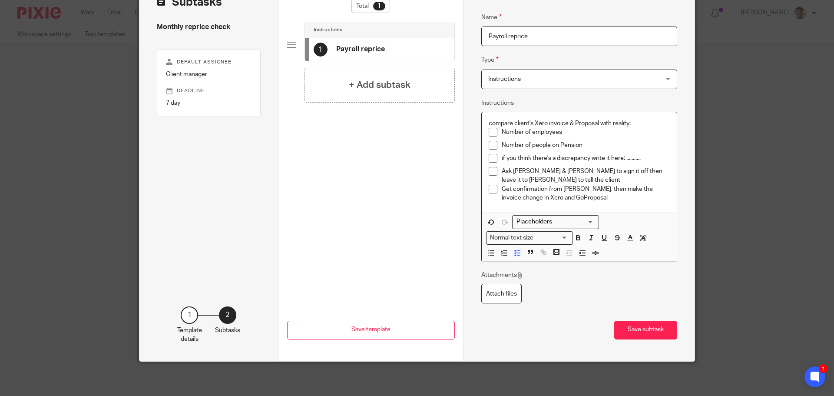
click at [585, 146] on p "Number of people on Pension" at bounding box center [586, 145] width 169 height 9
click at [605, 144] on p "Number of people on Pension" at bounding box center [586, 145] width 169 height 9
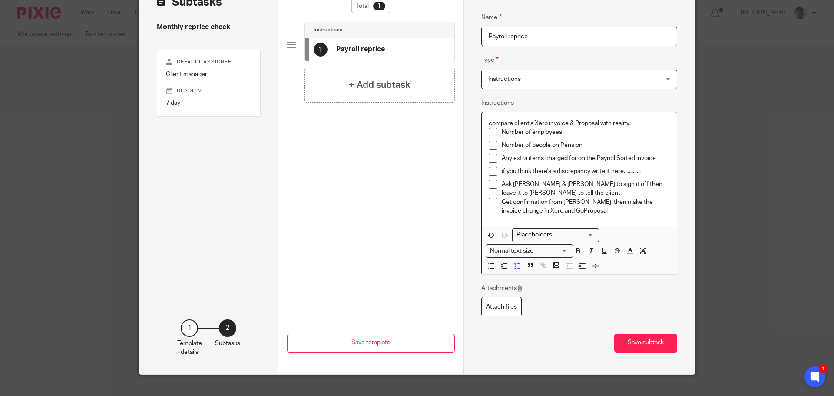
click at [652, 169] on p "if you think there's a discrepancy write it here: ..........." at bounding box center [586, 171] width 169 height 9
click at [584, 189] on p "Ask Barbara & Chris to sign it off then leave it to Barbara to tell the client" at bounding box center [586, 189] width 169 height 18
click at [599, 189] on p "Ask Barbara & Chris to sign it off then leave it to Barbara to tell the client" at bounding box center [586, 189] width 169 height 18
click at [583, 192] on p "Ask Barbara & Chris to sign it off then leave it to Barbara to tell the client" at bounding box center [586, 189] width 169 height 18
click at [597, 191] on p "Ask Barbara & Chris to sign it off then leave it to Barbara to tell the client" at bounding box center [586, 189] width 169 height 18
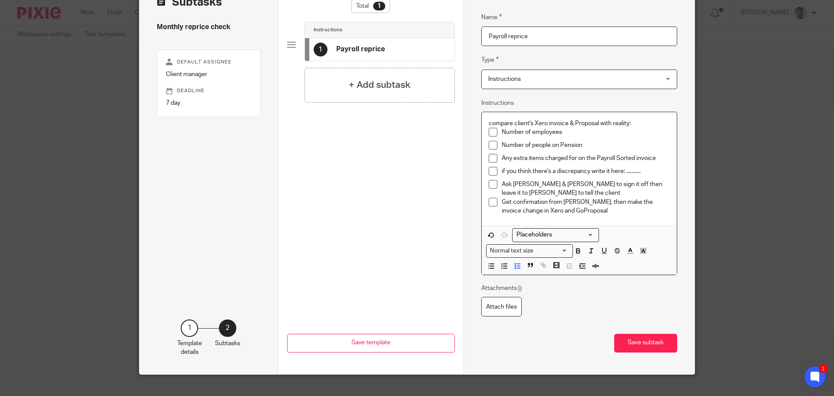
click at [611, 190] on p "Ask Barbara & Chris to sign it off then leave it to Barbara to tell the client" at bounding box center [586, 189] width 169 height 18
click at [625, 190] on p "Ask Barbara & Chris to sign it off then leave it to Barbara to tell the client" at bounding box center [586, 189] width 169 height 18
click at [614, 191] on p "Ask [PERSON_NAME] & [PERSON_NAME] to sign it off then leave it to [PERSON_NAME]…" at bounding box center [586, 189] width 169 height 18
click at [505, 212] on p "Get confirmation from [PERSON_NAME], then make the invoice change in Xero and G…" at bounding box center [586, 207] width 169 height 18
click at [502, 201] on p "Get confirmation from Barbara, then make the invoice change in recurring invoic…" at bounding box center [586, 207] width 169 height 18
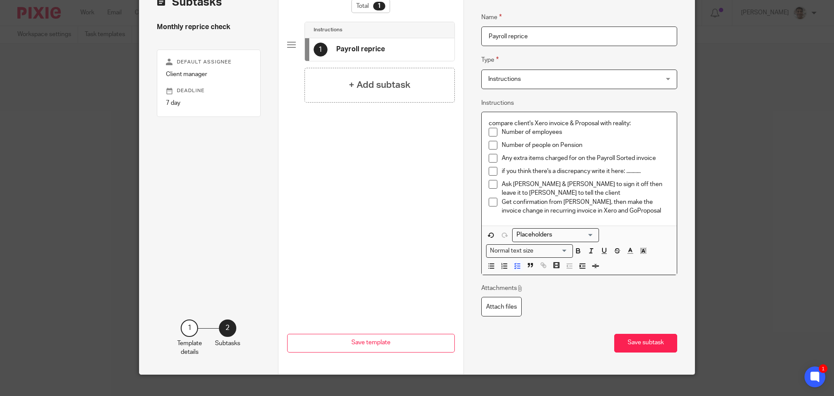
click at [640, 212] on p "Get confirmation from Barbara, then make the invoice change in recurring invoic…" at bounding box center [586, 207] width 169 height 18
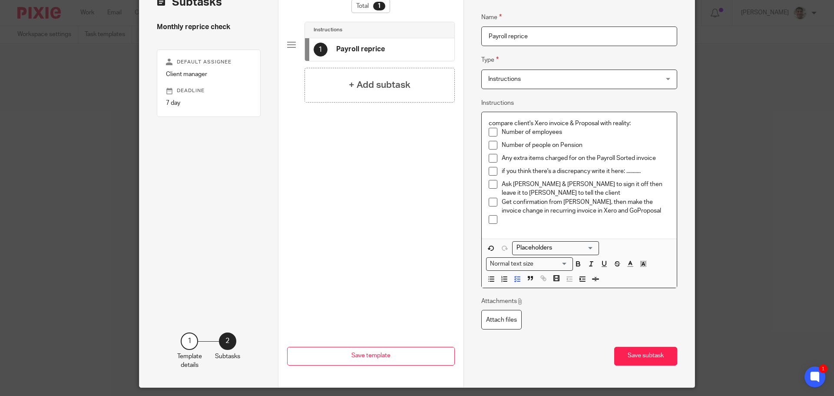
click at [597, 200] on p "Get confirmation from Barbara, then make the invoice change in recurring invoic…" at bounding box center [586, 207] width 169 height 18
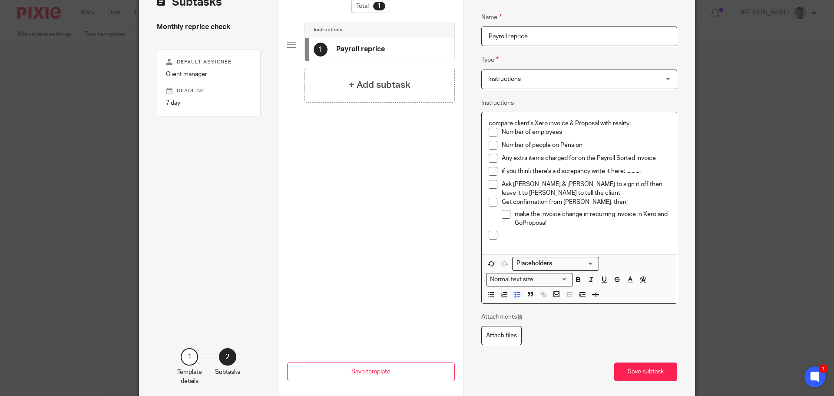
click at [551, 235] on p at bounding box center [586, 235] width 169 height 9
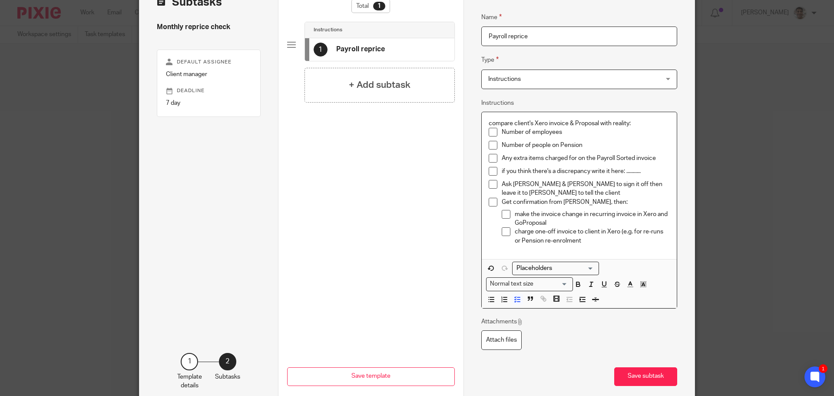
click at [575, 193] on p "Ask [PERSON_NAME] & [PERSON_NAME] to sign it off then leave it to [PERSON_NAME]…" at bounding box center [586, 189] width 169 height 18
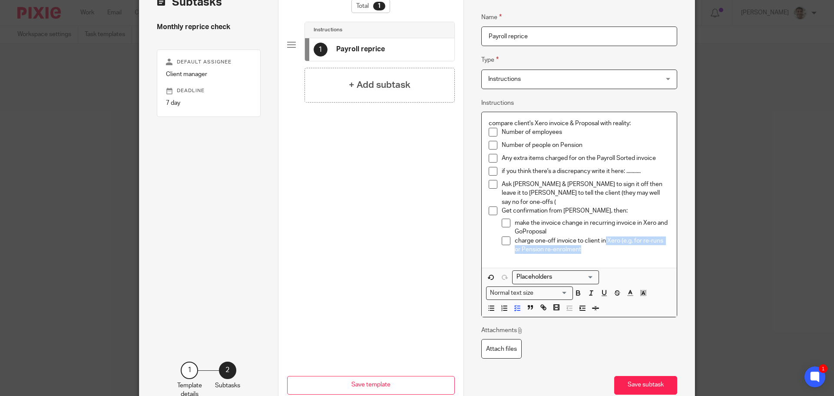
drag, startPoint x: 577, startPoint y: 239, endPoint x: 602, endPoint y: 234, distance: 25.6
click at [602, 236] on p "charge one-off invoice to client in Xero (e.g. for re-runs or Pension re-enrolm…" at bounding box center [593, 245] width 156 height 18
click at [590, 239] on p "charge one-off invoice to client in Xero (e.g. for re-runs or Pension re-enrolm…" at bounding box center [593, 245] width 156 height 18
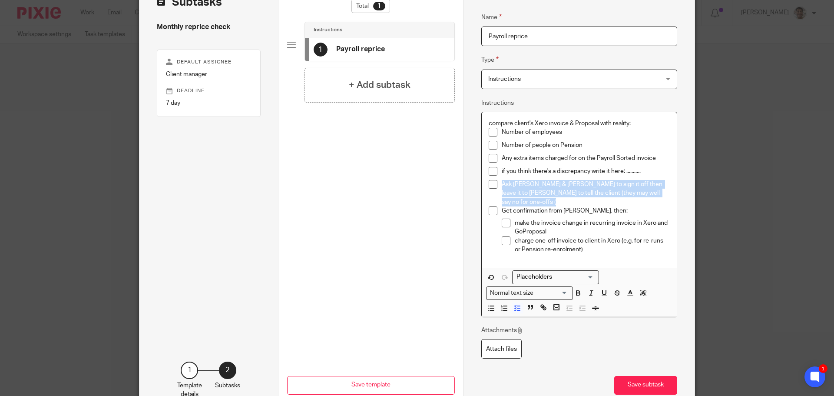
click at [569, 219] on p "make the invoice change in recurring invoice in Xero and GoProposal" at bounding box center [593, 228] width 156 height 18
click at [590, 243] on p "charge one-off invoice to client in Xero (e.g. for re-runs or Pension re-enrolm…" at bounding box center [593, 245] width 156 height 18
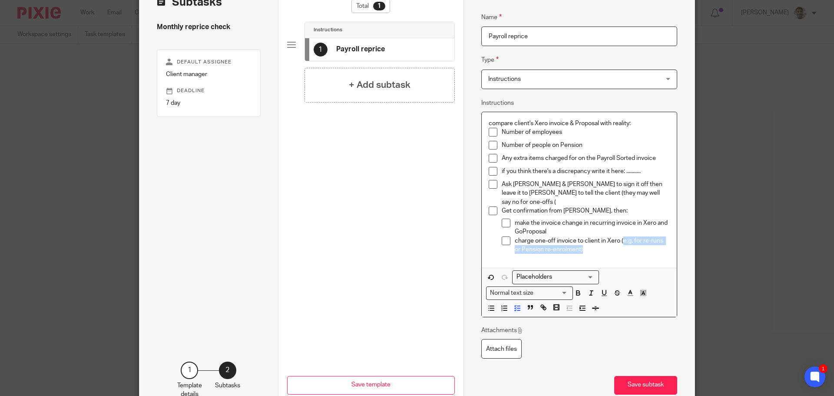
drag, startPoint x: 577, startPoint y: 241, endPoint x: 620, endPoint y: 230, distance: 44.4
click at [620, 236] on p "charge one-off invoice to client in Xero (e.g. for re-runs or Pension re-enrolm…" at bounding box center [593, 245] width 156 height 18
copy p "e.g. for re-runs or Pension re-enrolment)"
click at [630, 192] on p "Ask Barbara & Chris to sign it off then leave it to Barbara to tell the client …" at bounding box center [586, 193] width 169 height 27
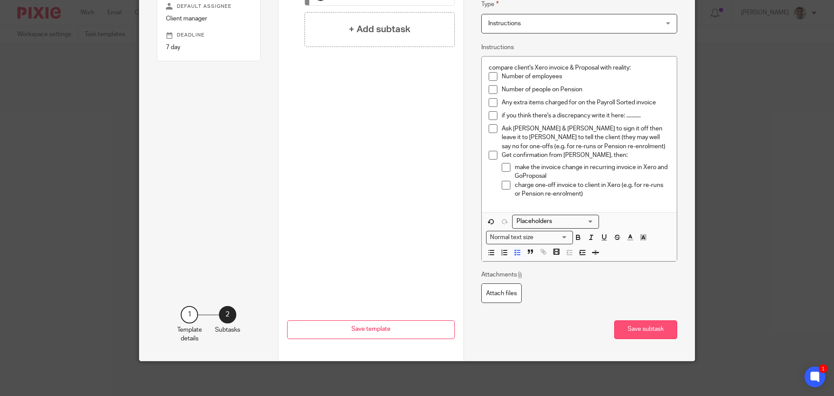
click at [654, 327] on button "Save subtask" at bounding box center [645, 329] width 63 height 19
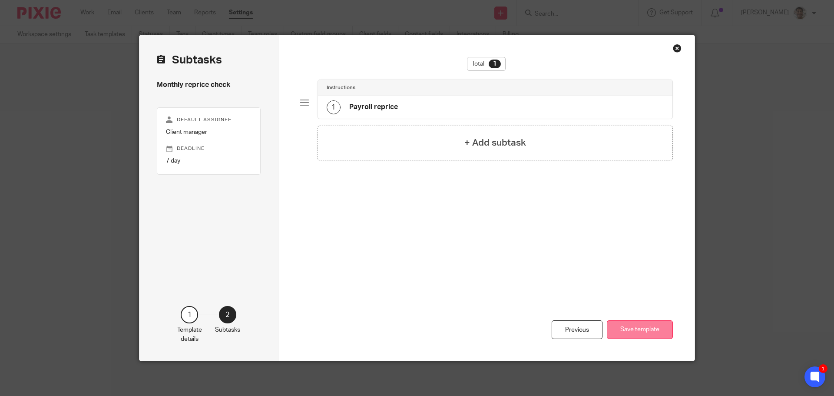
click at [647, 327] on button "Save template" at bounding box center [640, 329] width 66 height 19
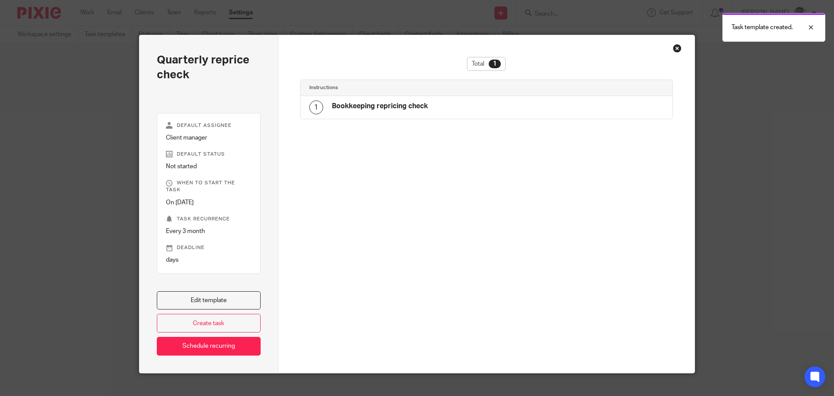
click at [674, 48] on div "Close this dialog window" at bounding box center [677, 48] width 9 height 9
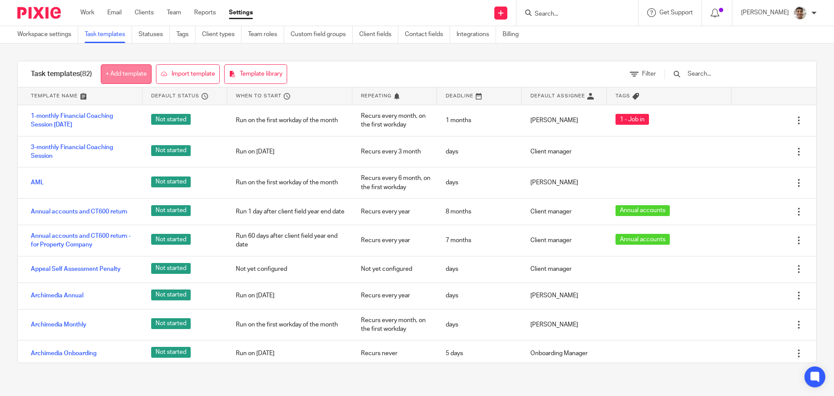
click at [132, 70] on link "+ Add template" at bounding box center [126, 74] width 51 height 20
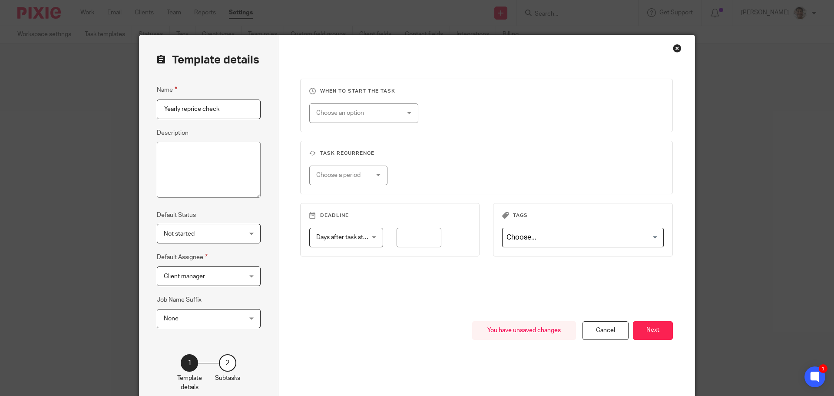
type input "Yearly reprice check"
click at [382, 115] on div "Choose an option" at bounding box center [356, 113] width 81 height 18
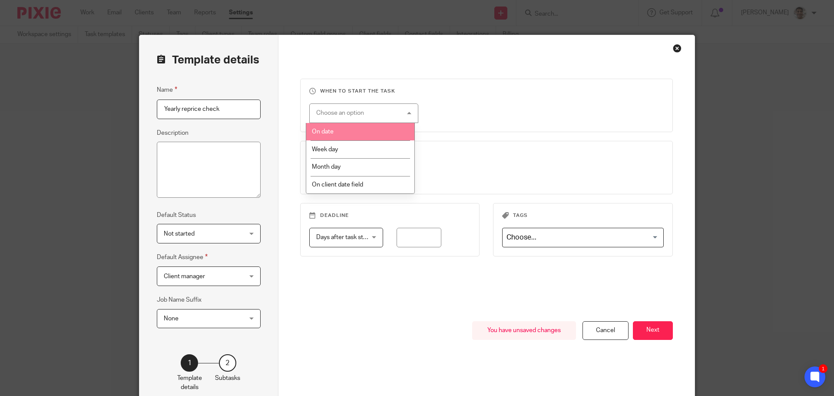
click at [364, 133] on li "On date" at bounding box center [360, 132] width 108 height 18
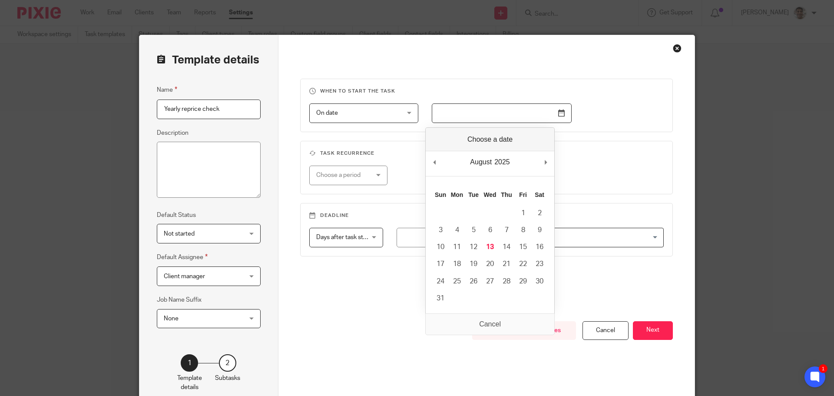
click at [490, 113] on input "Use the arrow keys to pick a date" at bounding box center [502, 113] width 140 height 20
type input "[DATE]"
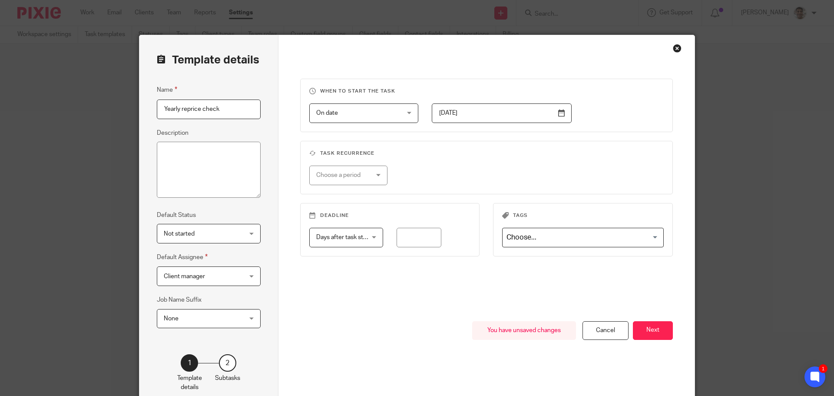
click at [371, 176] on div "Choose a period" at bounding box center [348, 176] width 79 height 20
click at [331, 241] on li "Yearly" at bounding box center [345, 247] width 78 height 18
click at [466, 177] on input "number" at bounding box center [461, 176] width 83 height 20
type input "1"
drag, startPoint x: 460, startPoint y: 292, endPoint x: 478, endPoint y: 284, distance: 20.6
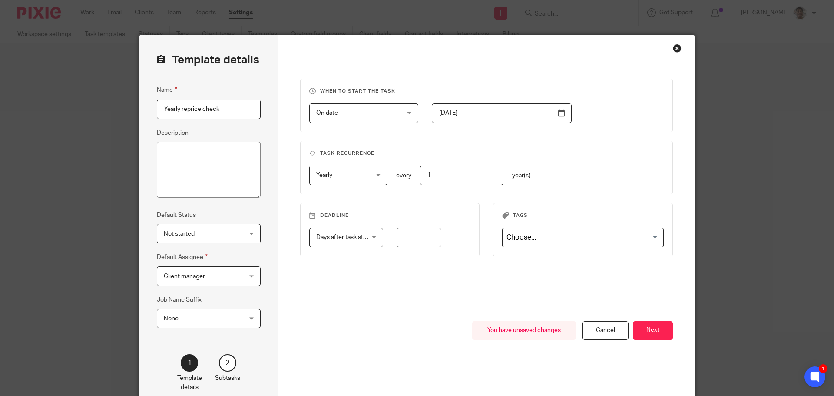
click at [464, 290] on div "When to start the task On date On date Disable On date Week day Month day On cl…" at bounding box center [486, 200] width 373 height 242
click at [480, 283] on div "When to start the task On date On date Disable On date Week day Month day On cl…" at bounding box center [486, 200] width 373 height 242
click at [655, 328] on button "Next" at bounding box center [653, 330] width 40 height 19
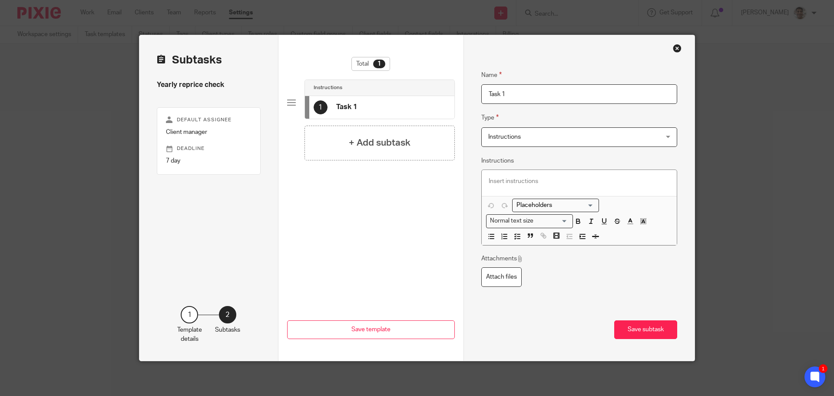
drag, startPoint x: 550, startPoint y: 95, endPoint x: 310, endPoint y: 56, distance: 242.5
click at [310, 56] on div "Subtasks Yearly reprice check Default assignee Client manager Deadline 7 day 1 …" at bounding box center [416, 197] width 555 height 325
type input "Yearly reprice"
click at [514, 182] on p at bounding box center [580, 181] width 182 height 9
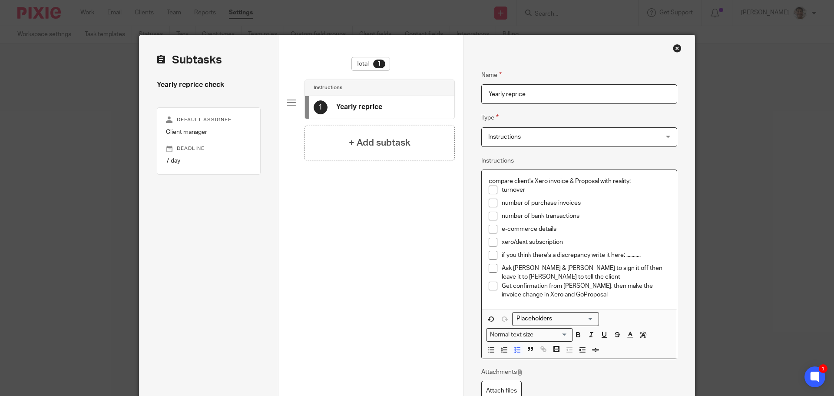
click at [585, 202] on p "number of purchase invoices" at bounding box center [586, 203] width 169 height 9
click at [605, 206] on p "number of purchase invoices" at bounding box center [586, 203] width 169 height 9
click at [617, 204] on p "number of purchase invoices" at bounding box center [586, 203] width 169 height 9
drag, startPoint x: 570, startPoint y: 241, endPoint x: 498, endPoint y: 207, distance: 79.3
click at [498, 207] on ul "turnover number of purchase invoices number of bank transactions e-commerce det…" at bounding box center [580, 218] width 182 height 65
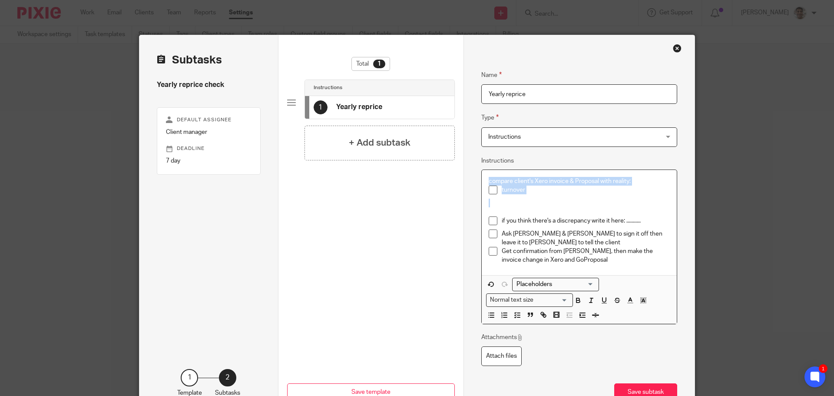
drag, startPoint x: 527, startPoint y: 201, endPoint x: 432, endPoint y: 169, distance: 100.4
click at [432, 169] on div "Subtasks Yearly reprice check Default assignee Client manager Deadline 7 day 1 …" at bounding box center [416, 229] width 555 height 388
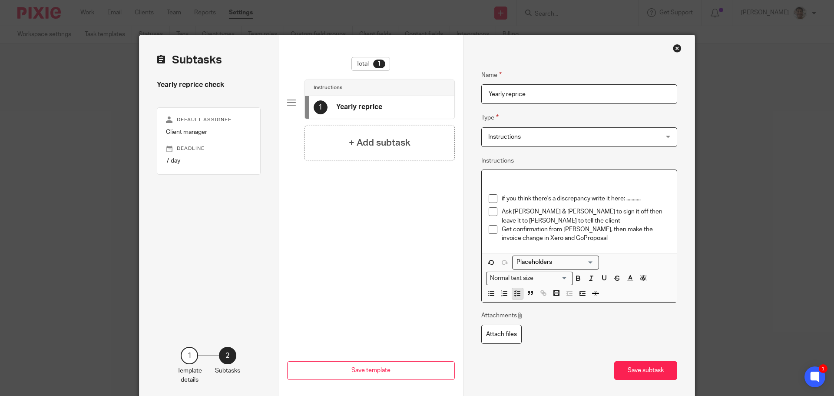
click at [517, 293] on icon "button" at bounding box center [518, 293] width 8 height 8
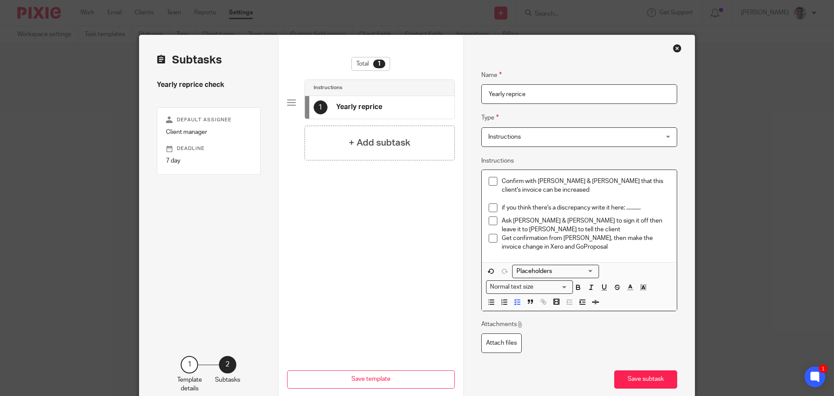
click at [577, 193] on p "Confirm with Barbara & Chris that this client's invoice can be increased" at bounding box center [586, 186] width 169 height 18
click at [593, 191] on p "Confirm with Barbara & Chris that this client's invoice can be increased" at bounding box center [586, 186] width 169 height 18
click at [576, 192] on p "Confirm with Barbara & Chris that this client's invoice can be increased" at bounding box center [586, 186] width 169 height 18
click at [595, 192] on p "Confirm with Barbara & Chris that this client's invoice can be increased" at bounding box center [586, 186] width 169 height 18
click at [579, 192] on p "Confirm with Barbara & Chris that this client's invoice can be increased" at bounding box center [586, 186] width 169 height 18
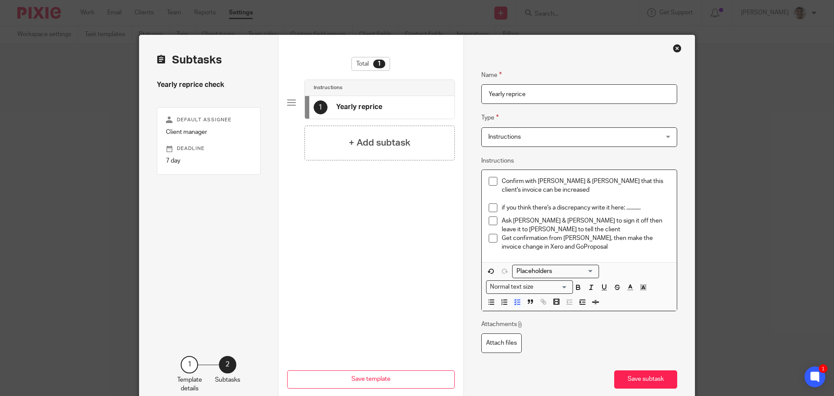
click at [602, 192] on p "Confirm with Barbara & Chris that this client's invoice can be increased" at bounding box center [586, 186] width 169 height 18
click at [584, 199] on p at bounding box center [580, 198] width 182 height 9
drag, startPoint x: 652, startPoint y: 207, endPoint x: 473, endPoint y: 207, distance: 179.0
click at [473, 207] on div "Name Yearly reprice Type Instructions Instructions Instructions Document signin…" at bounding box center [580, 222] width 232 height 375
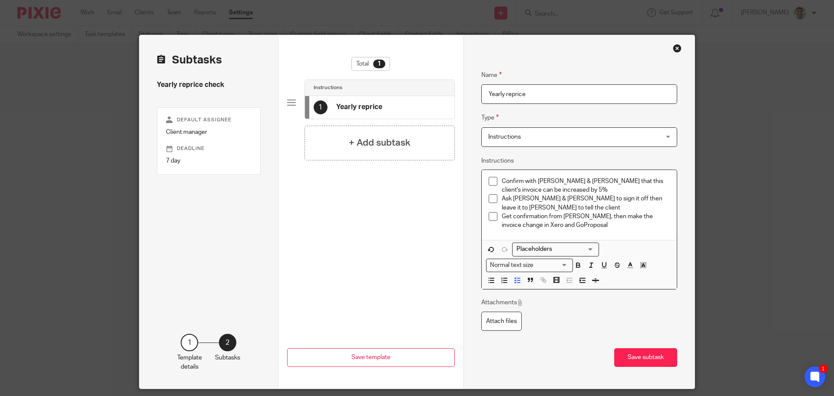
click at [555, 206] on p "Ask Barbara & Chris to sign it off then leave it to Barbara to tell the client" at bounding box center [586, 203] width 169 height 18
click at [589, 204] on p "Ask Barbara & Chris to sign it off then leave it to Barbara to tell the client" at bounding box center [586, 203] width 169 height 18
click at [584, 226] on p "Get confirmation from Barbara, then make the invoice change in Xero and GoPropo…" at bounding box center [586, 221] width 169 height 18
click at [630, 225] on p "Get confirmation from Barbara, then make the invoice change in Xero and GoPropo…" at bounding box center [586, 221] width 169 height 18
click at [638, 222] on p "Get confirmation from Barbara, then make the invoice change in Xero and GoPropo…" at bounding box center [586, 221] width 169 height 18
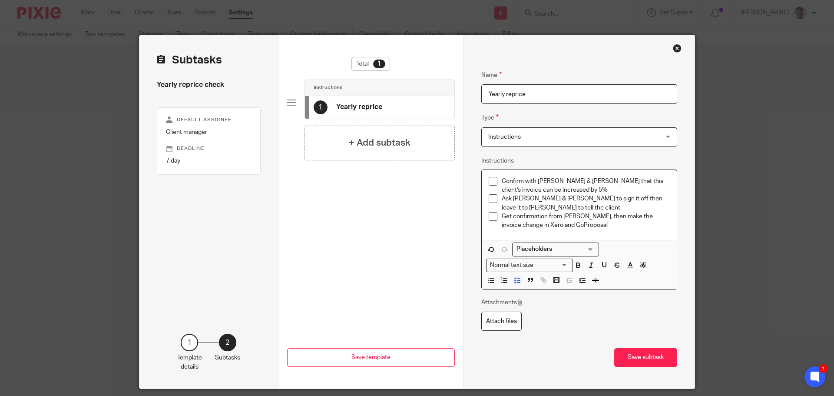
click at [611, 222] on p "Get confirmation from Barbara, then make the invoice change in Xero and GoPropo…" at bounding box center [586, 221] width 169 height 18
click at [620, 222] on p "Get confirmation from Barbara, then make the invoice change in Xero and GoPropo…" at bounding box center [586, 221] width 169 height 18
click at [498, 181] on li "Confirm with Barbara & Chris that this client's invoice can be increased by 5%" at bounding box center [580, 186] width 182 height 18
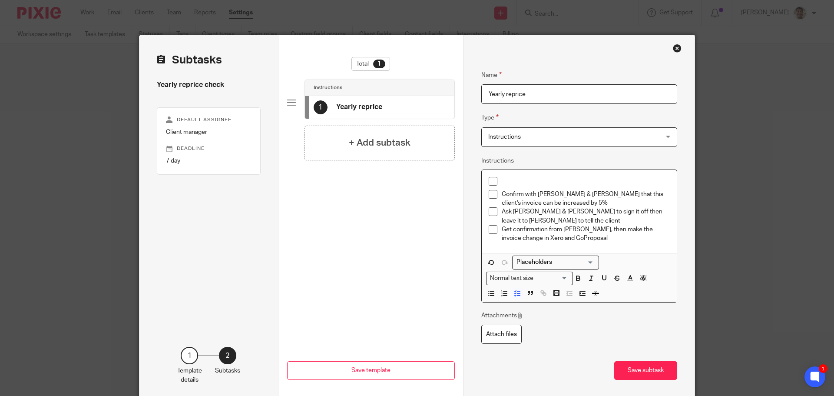
click at [516, 179] on p at bounding box center [586, 181] width 169 height 9
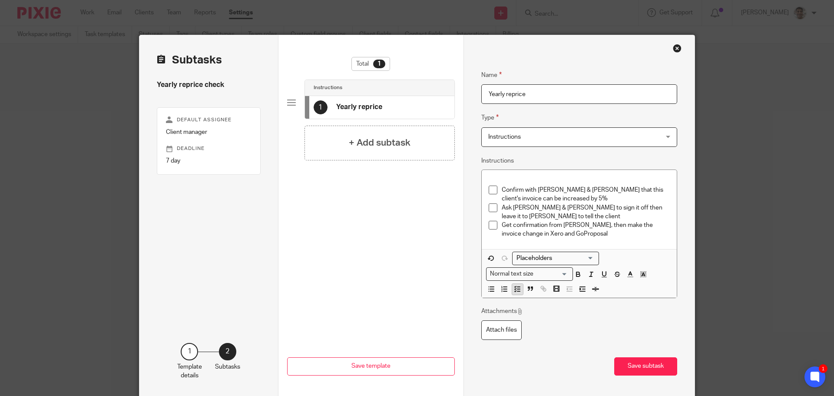
click at [512, 290] on button "button" at bounding box center [517, 289] width 11 height 11
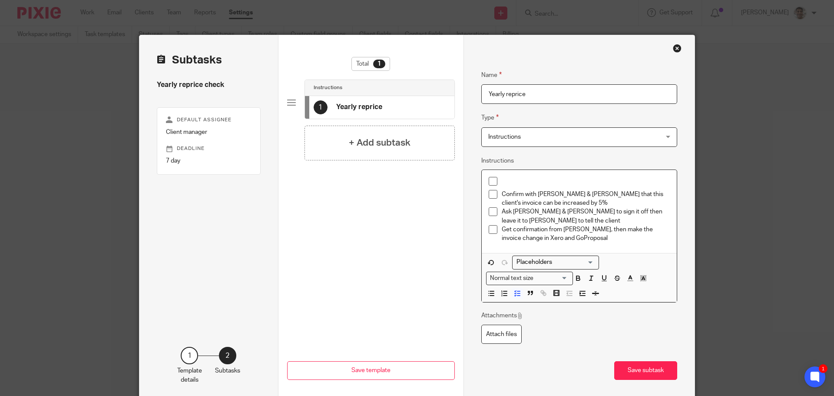
click at [539, 182] on p at bounding box center [586, 181] width 169 height 9
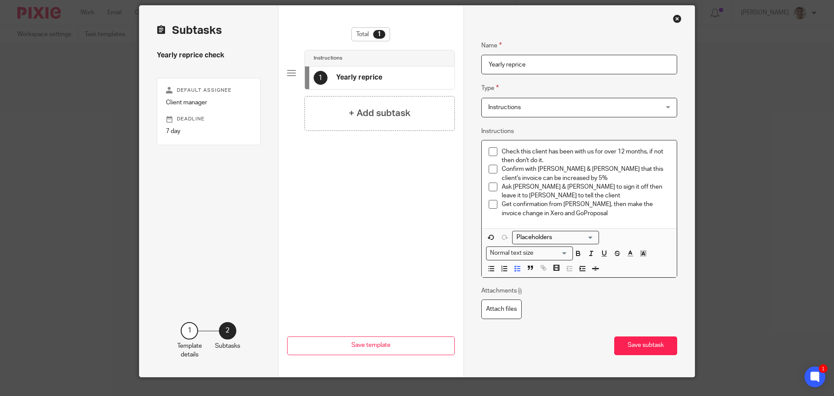
scroll to position [46, 0]
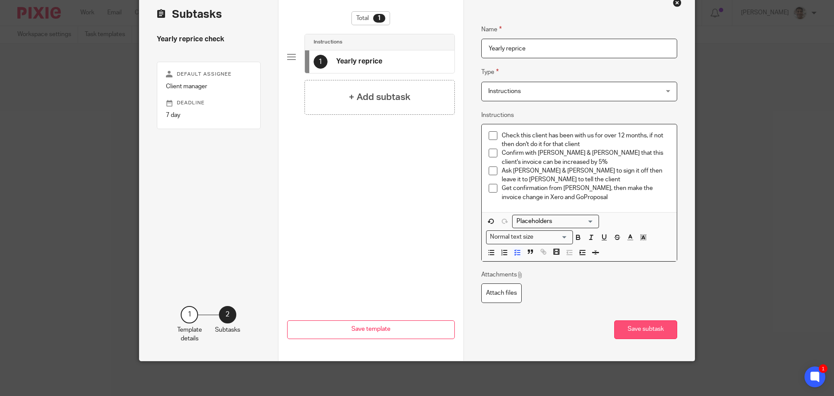
click at [636, 332] on button "Save subtask" at bounding box center [645, 329] width 63 height 19
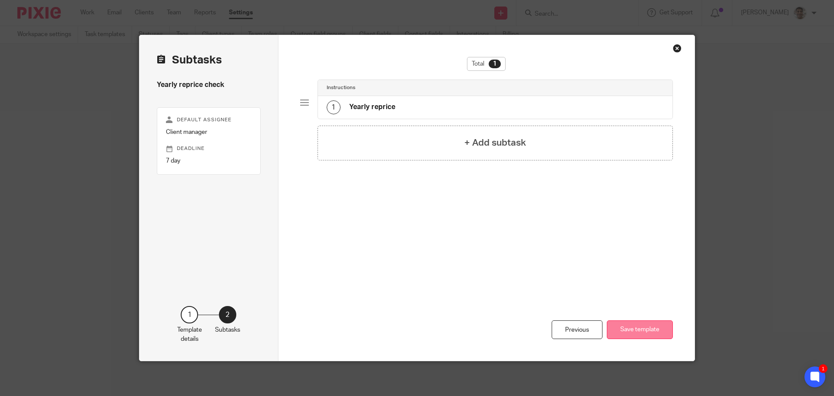
click at [641, 331] on button "Save template" at bounding box center [640, 329] width 66 height 19
